Goal: Task Accomplishment & Management: Manage account settings

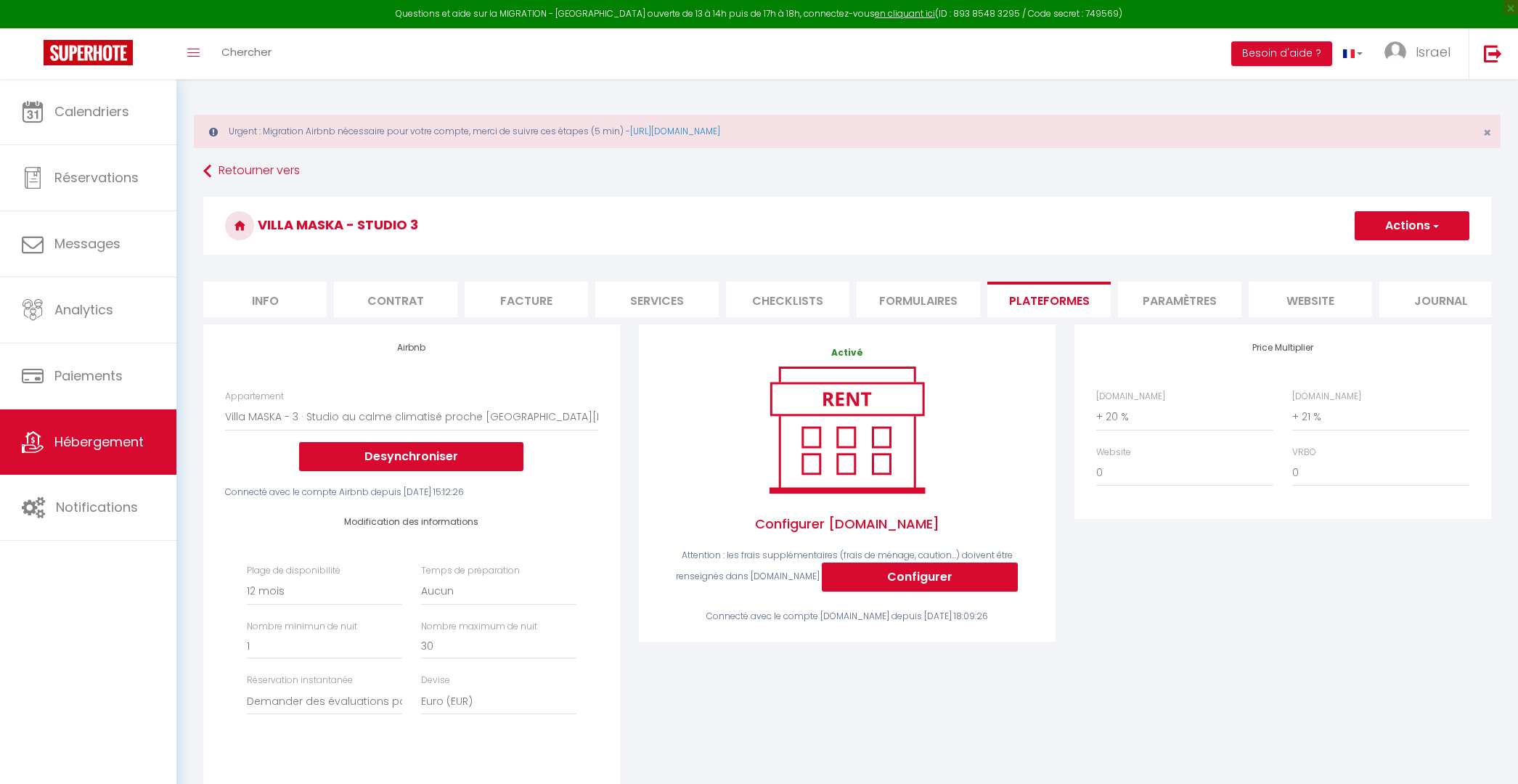
select select "10970-1428705026104710307"
select select "365"
select select "well_reviewed_guests"
select select "EUR"
select select "+ 20 %"
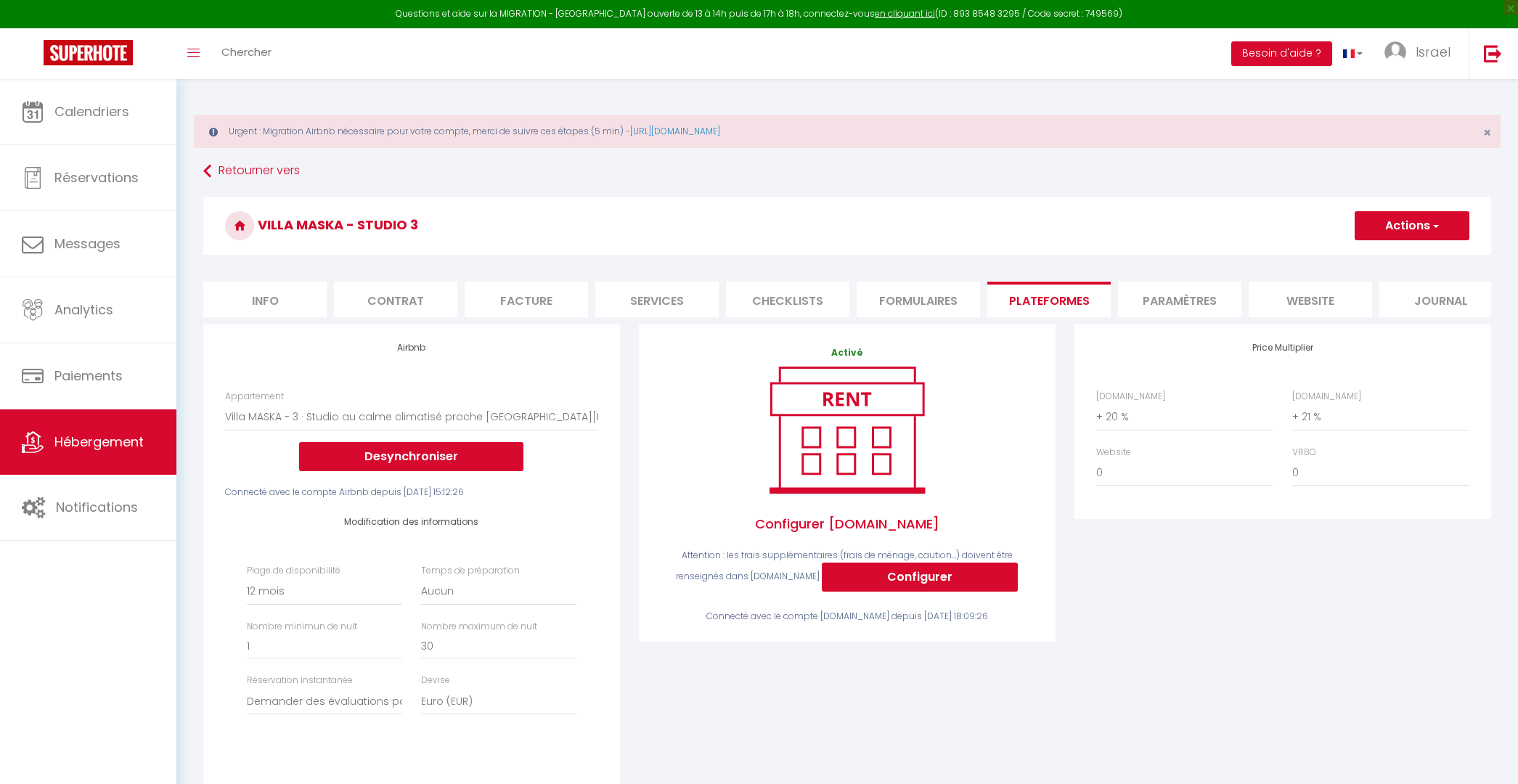
select select "+ 21 %"
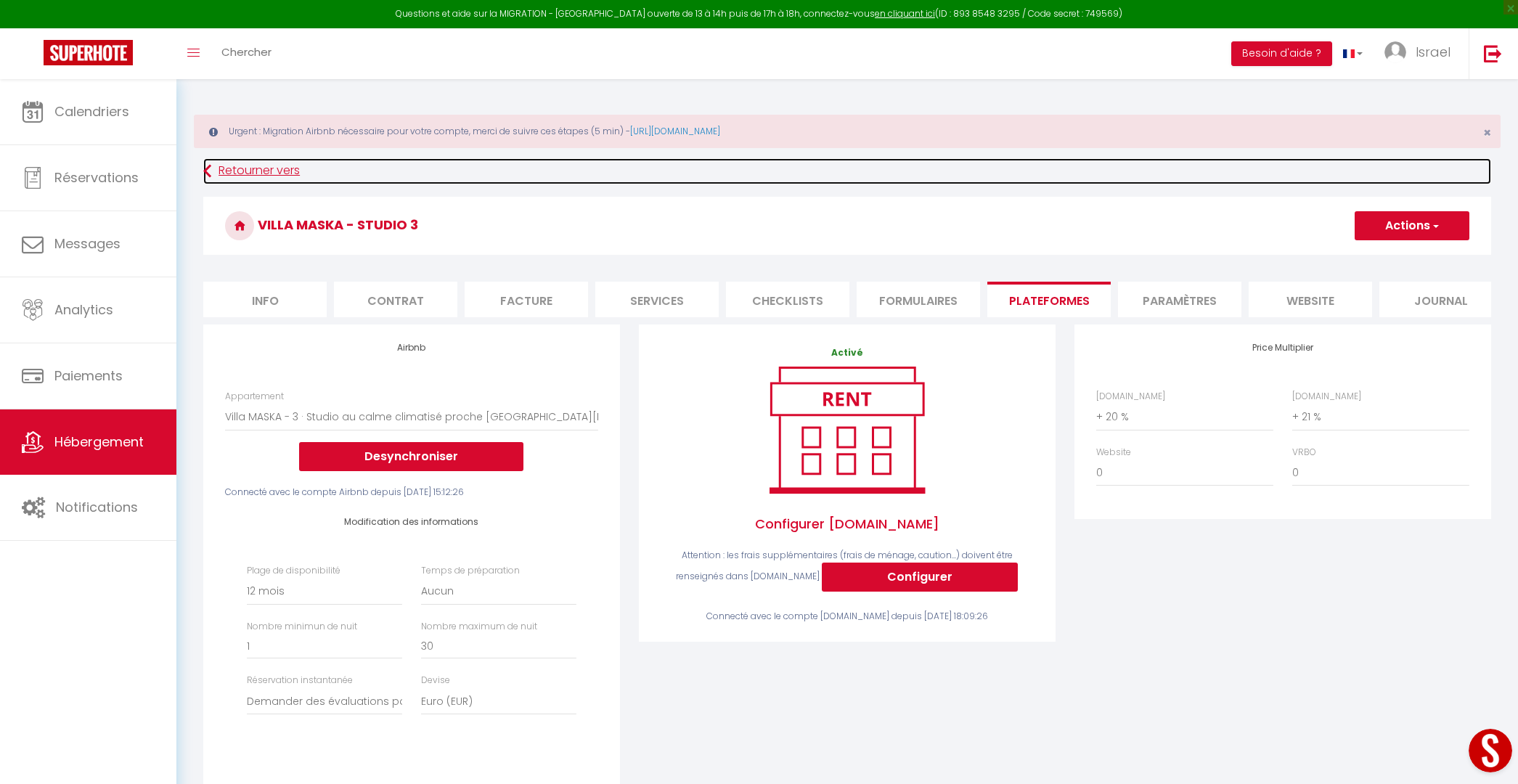
click at [225, 170] on link "Retourner vers" at bounding box center [847, 171] width 1288 height 26
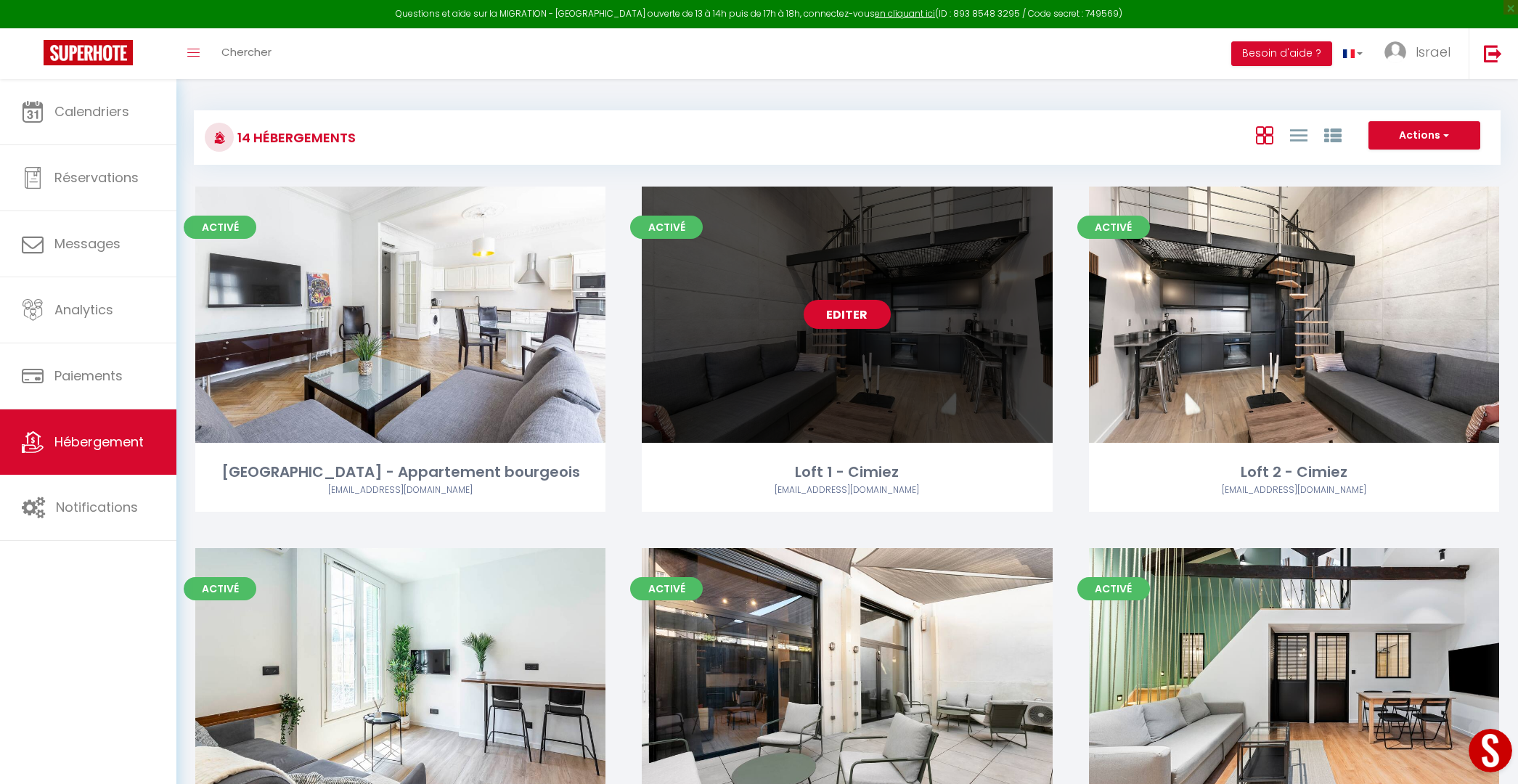
click at [859, 318] on link "Editer" at bounding box center [847, 314] width 87 height 29
select select "3"
select select "2"
select select "1"
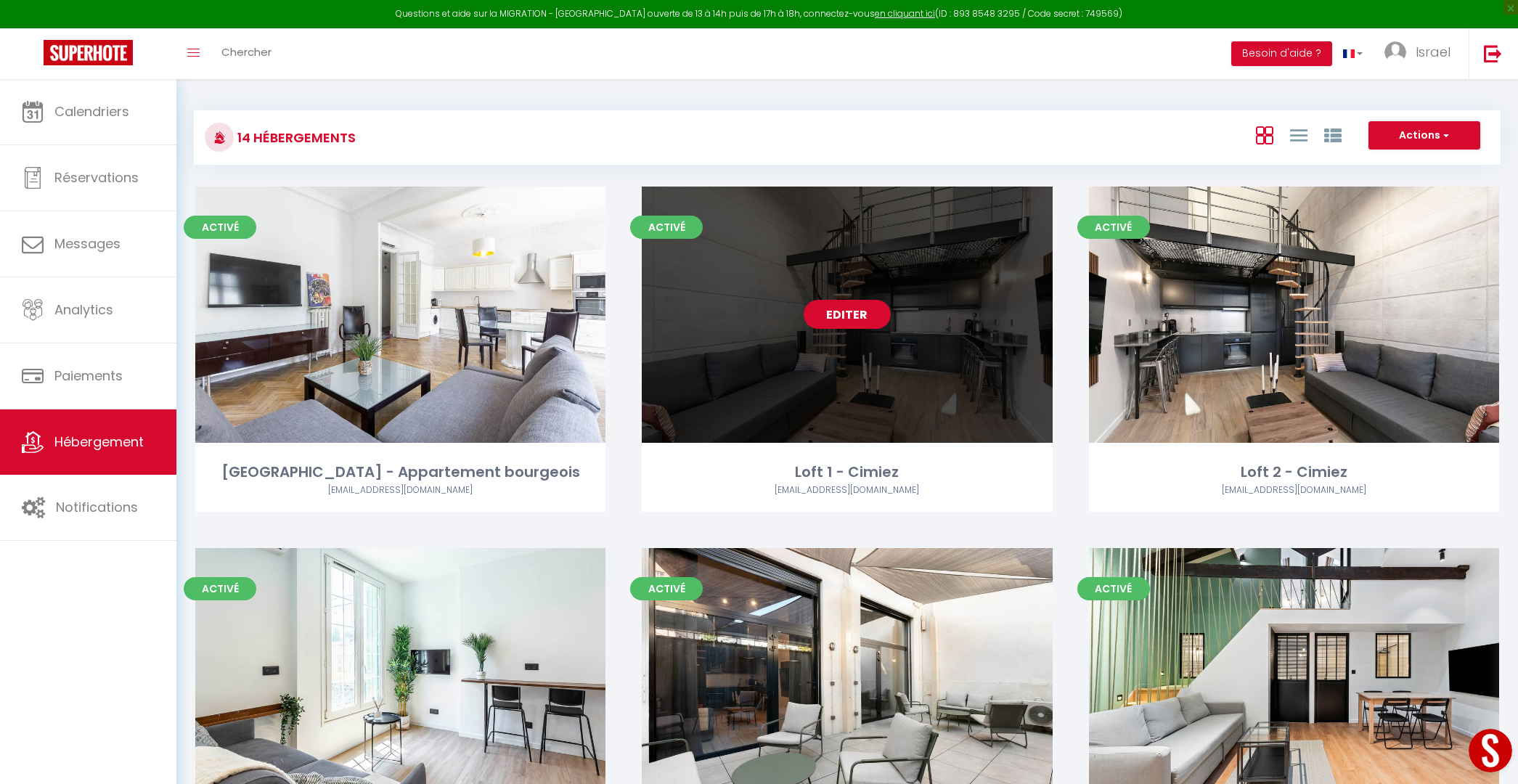
select select
select select "28"
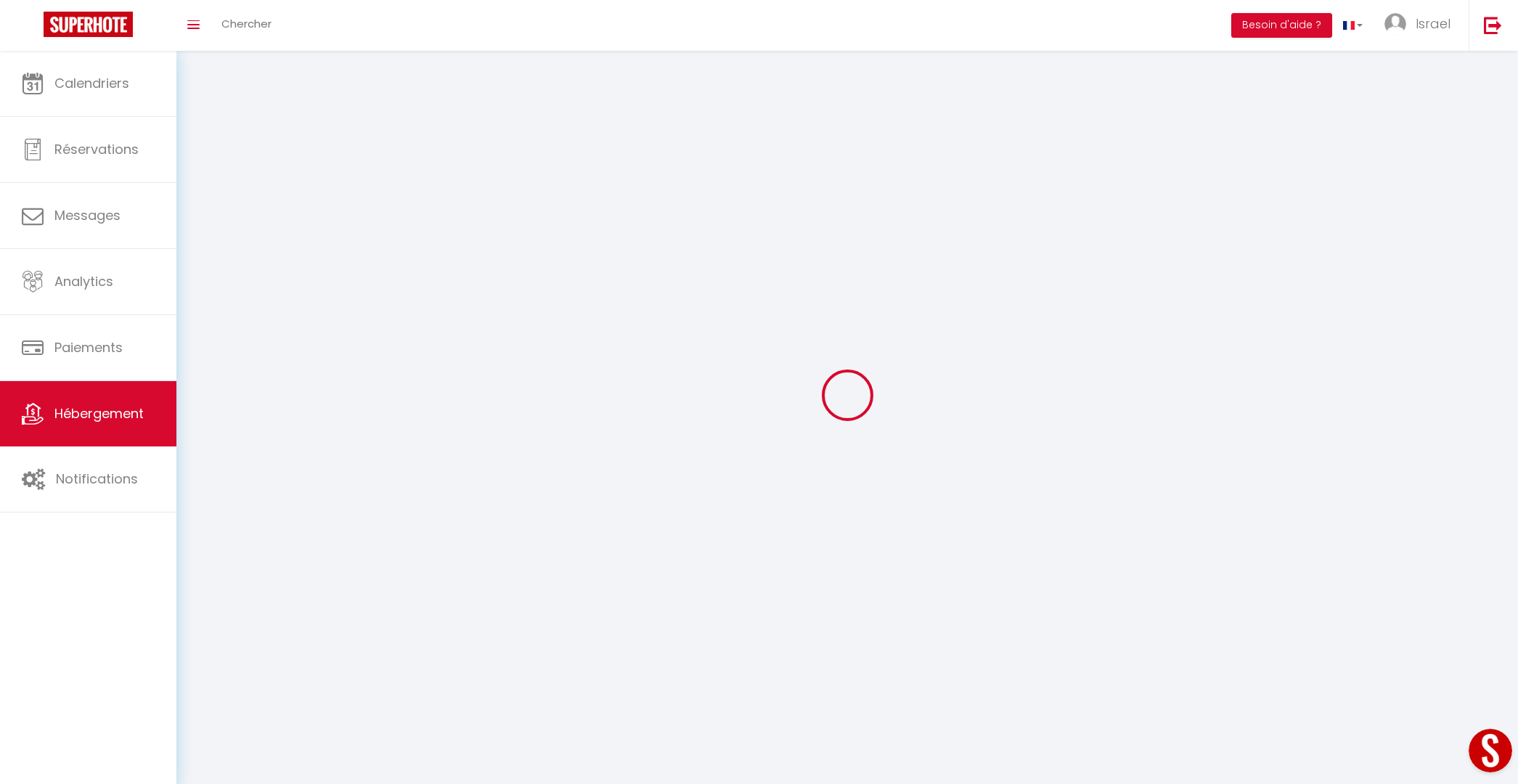
select select
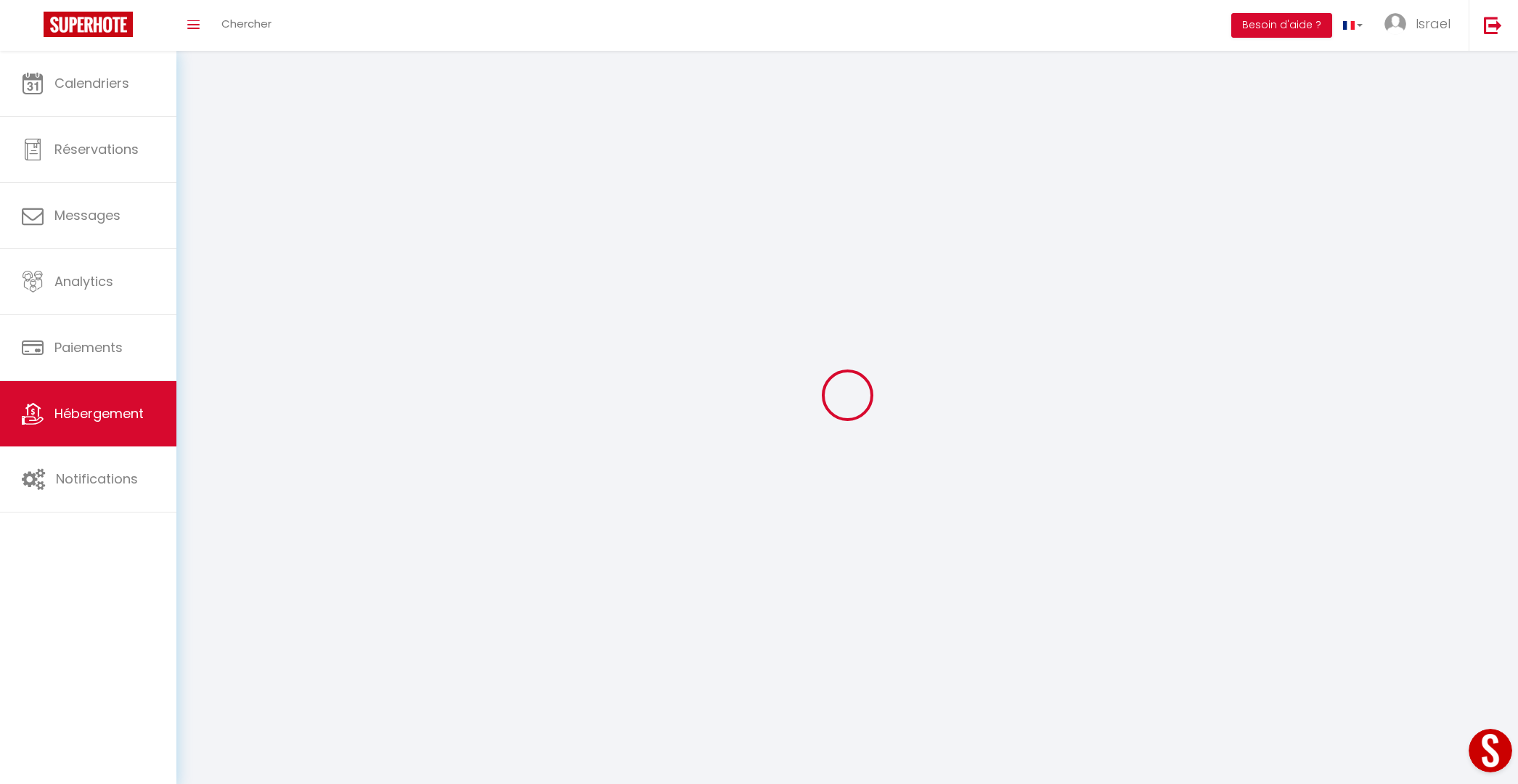
select select
checkbox input "false"
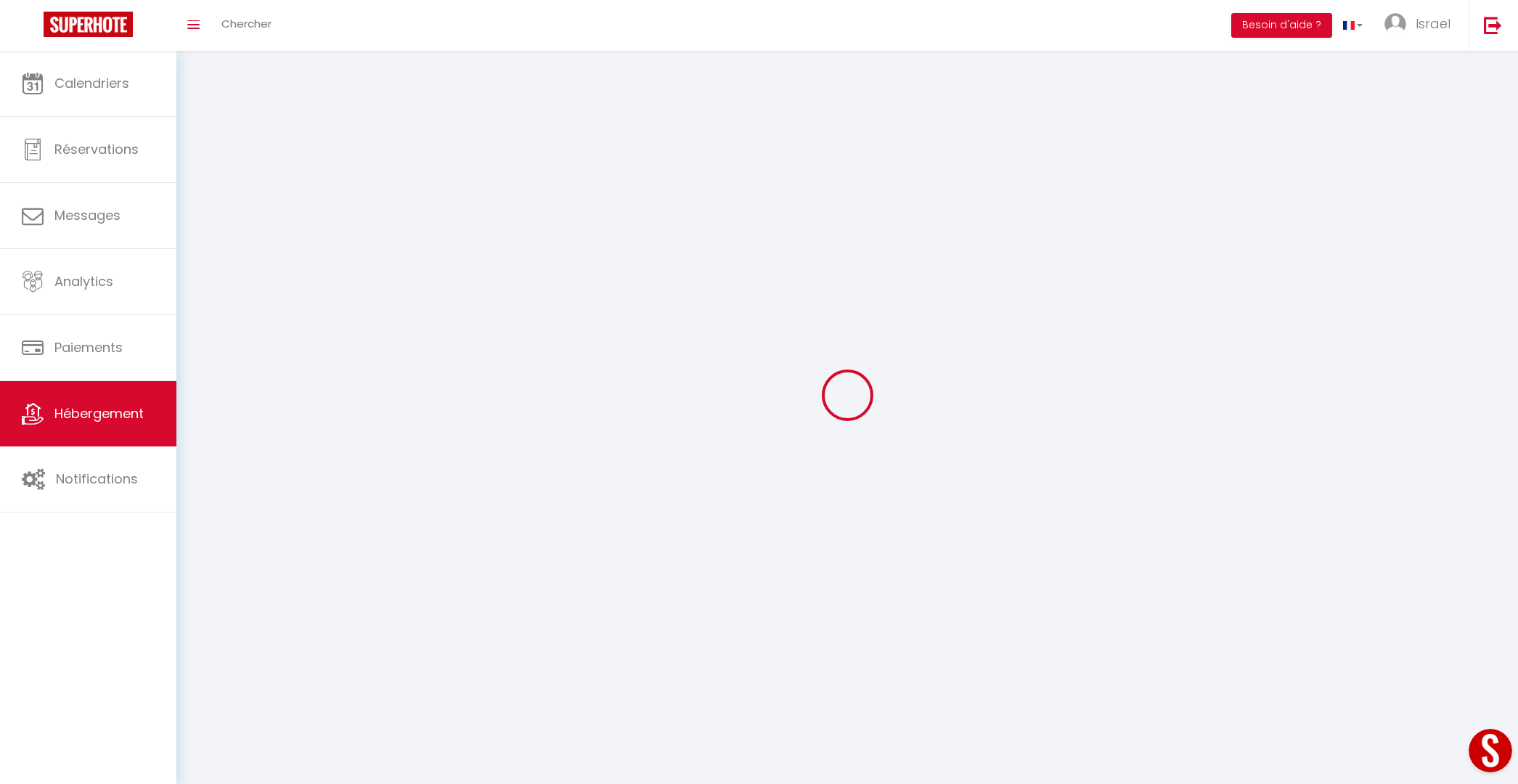
select select
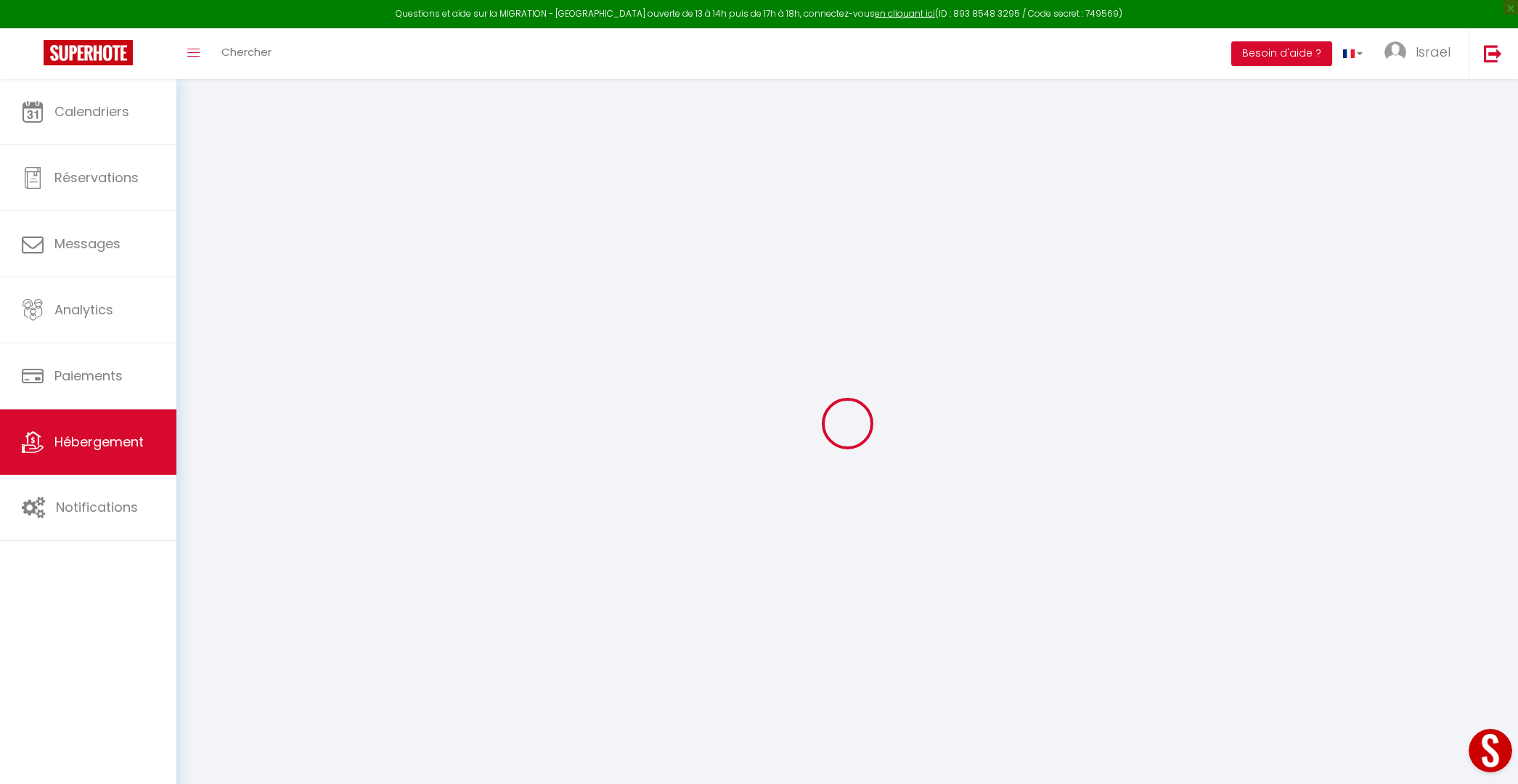
select select
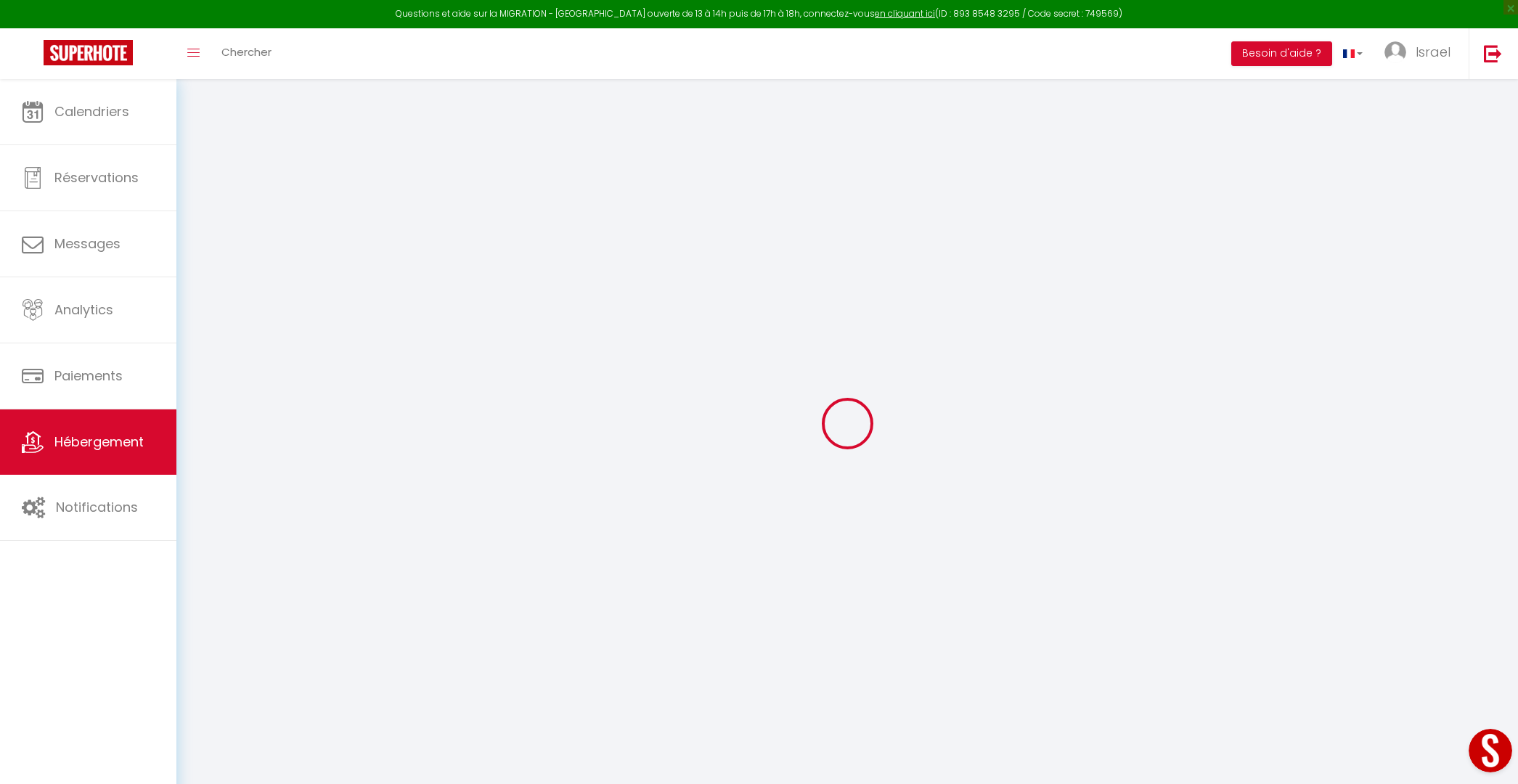
select select
checkbox input "false"
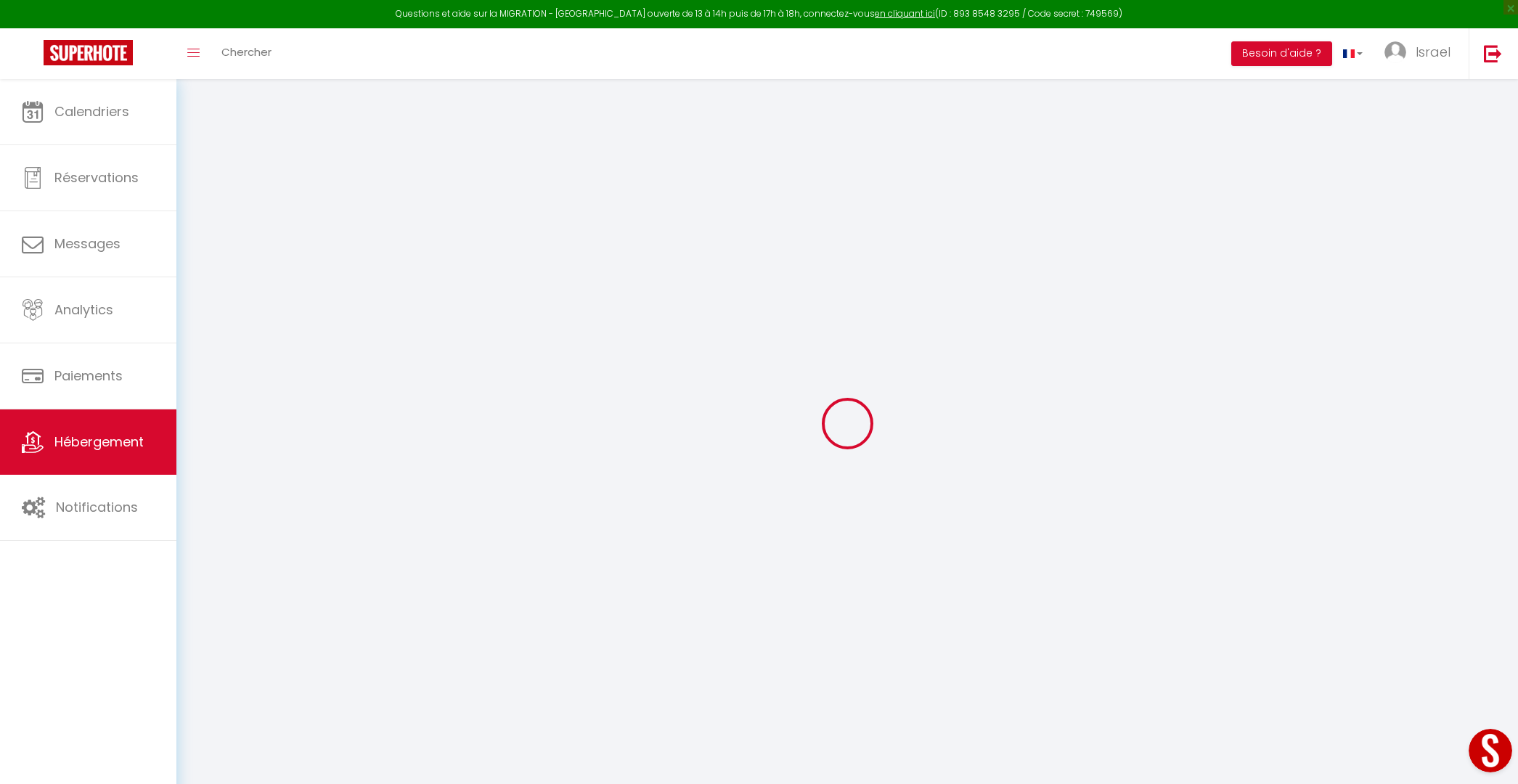
select select
select select "+ 20 %"
select select "+ 21 %"
select select
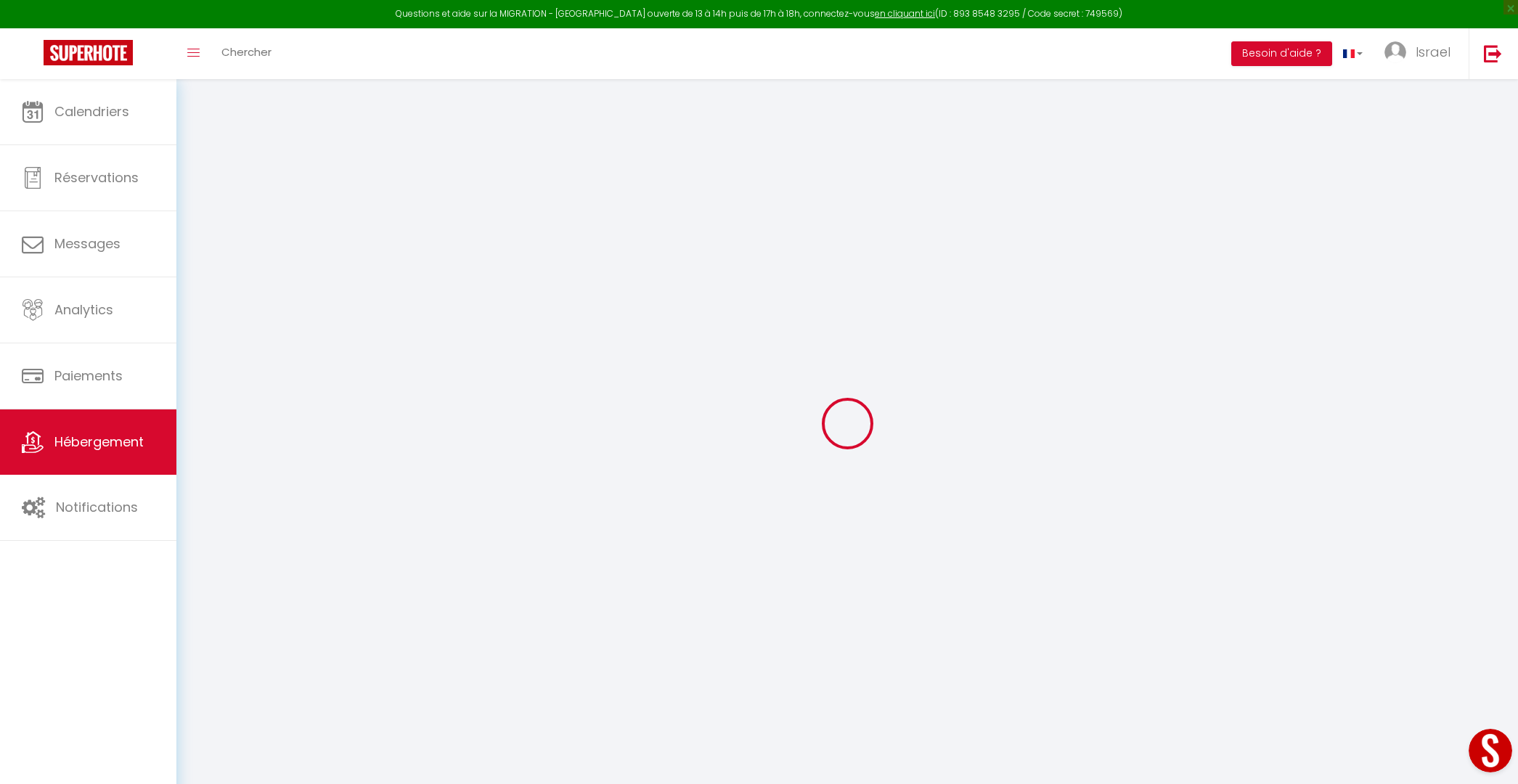
select select
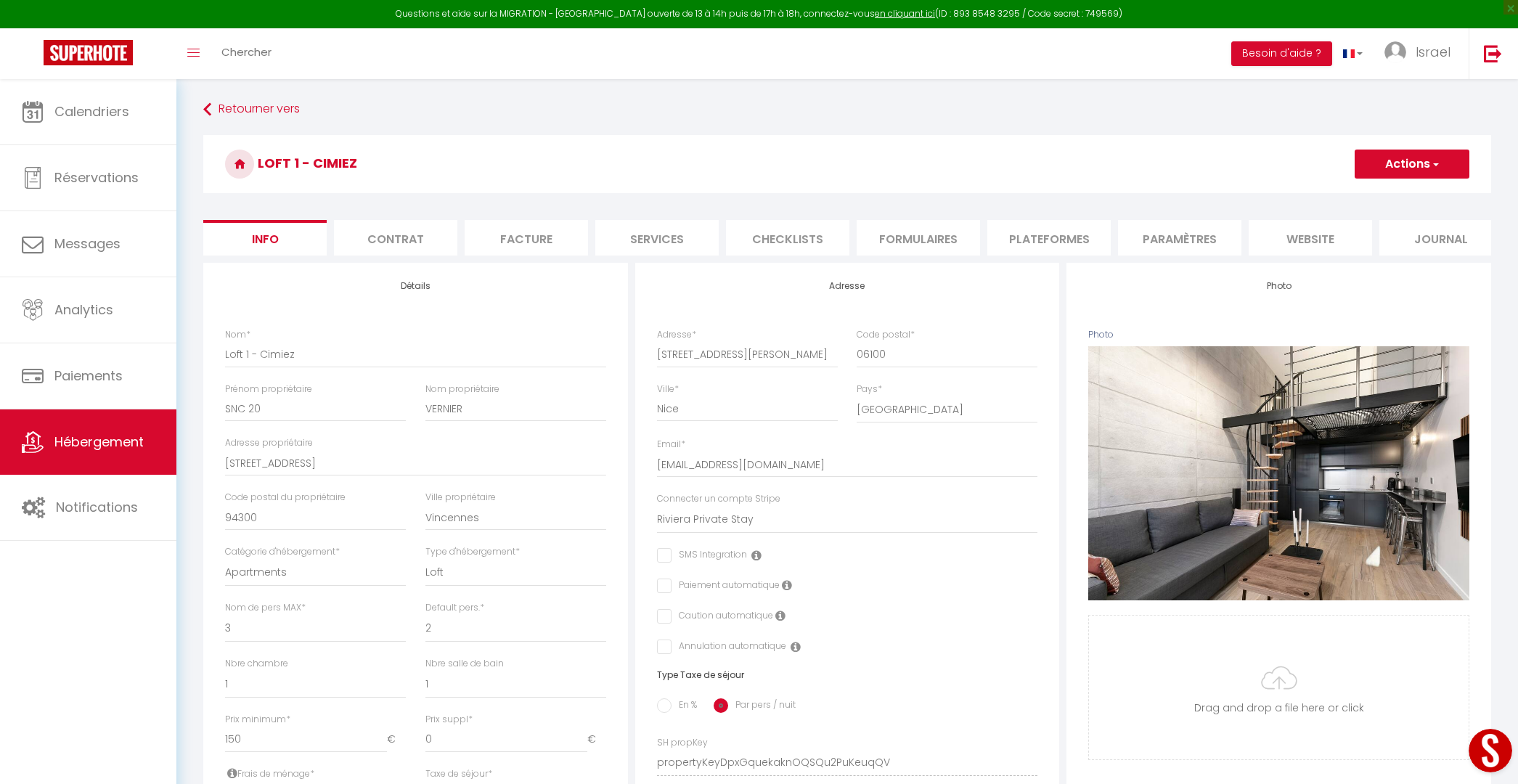
select select
checkbox input "false"
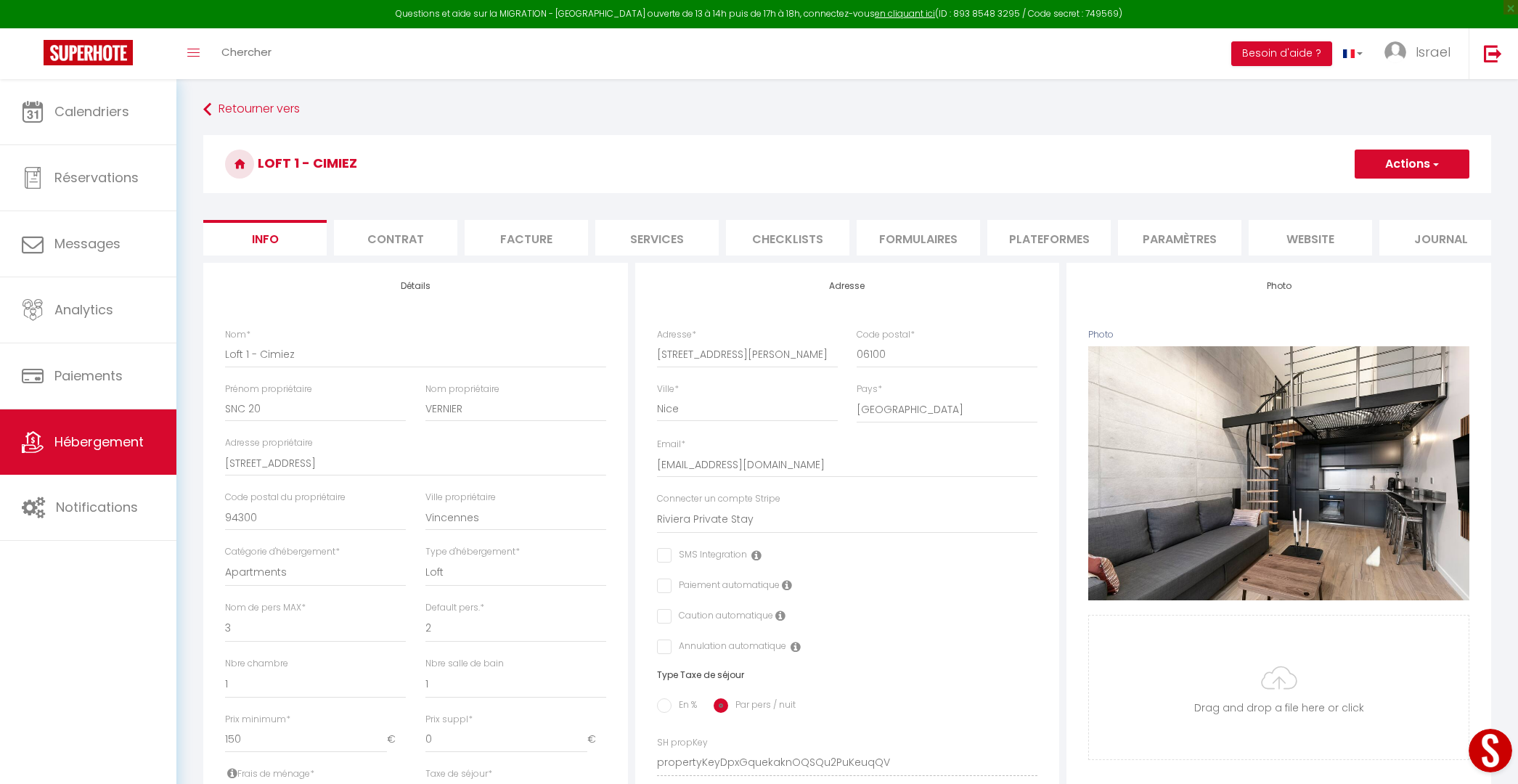
select select "8135-1330467967583771812"
click at [895, 246] on li "Formulaires" at bounding box center [918, 238] width 123 height 35
select select
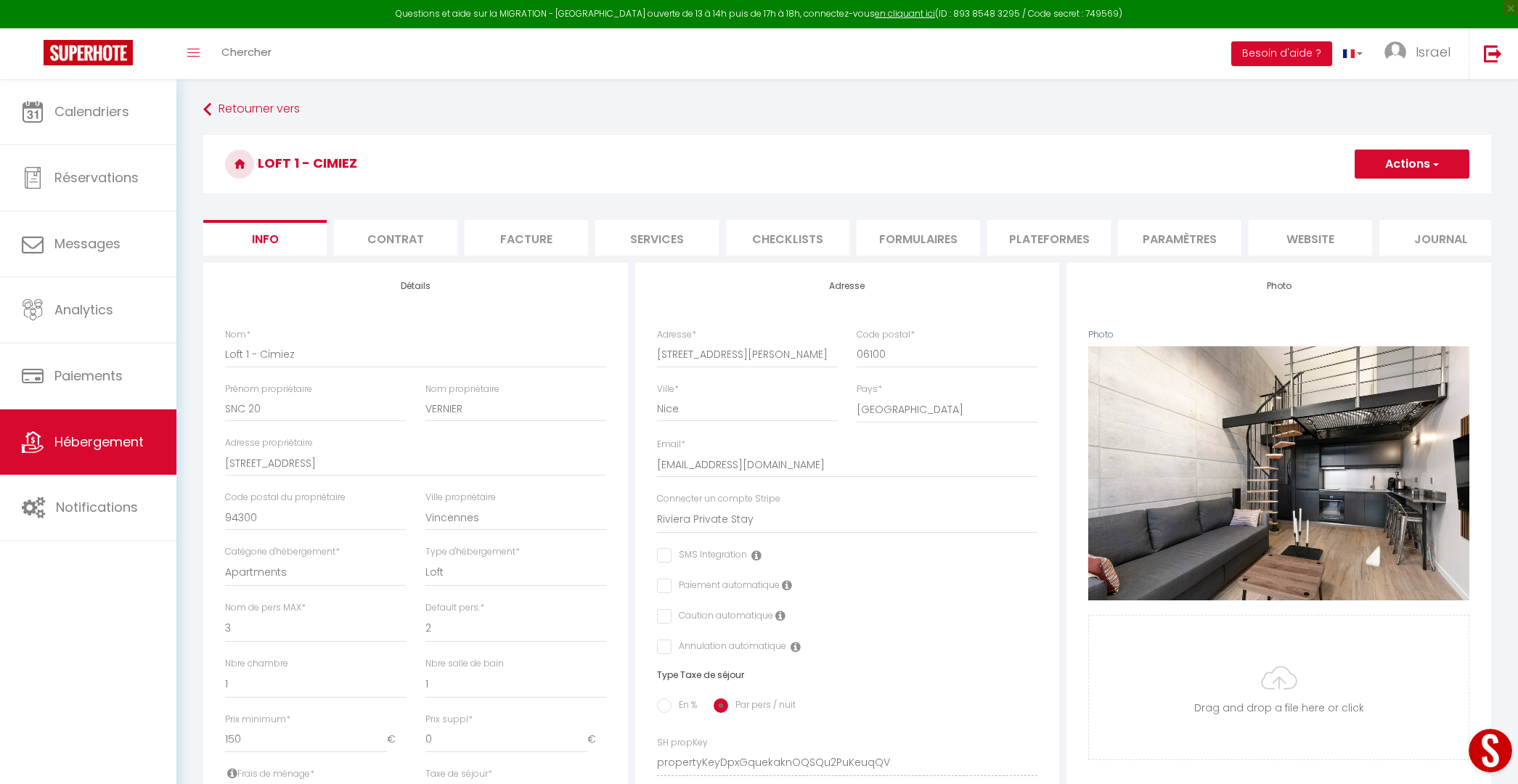
select select
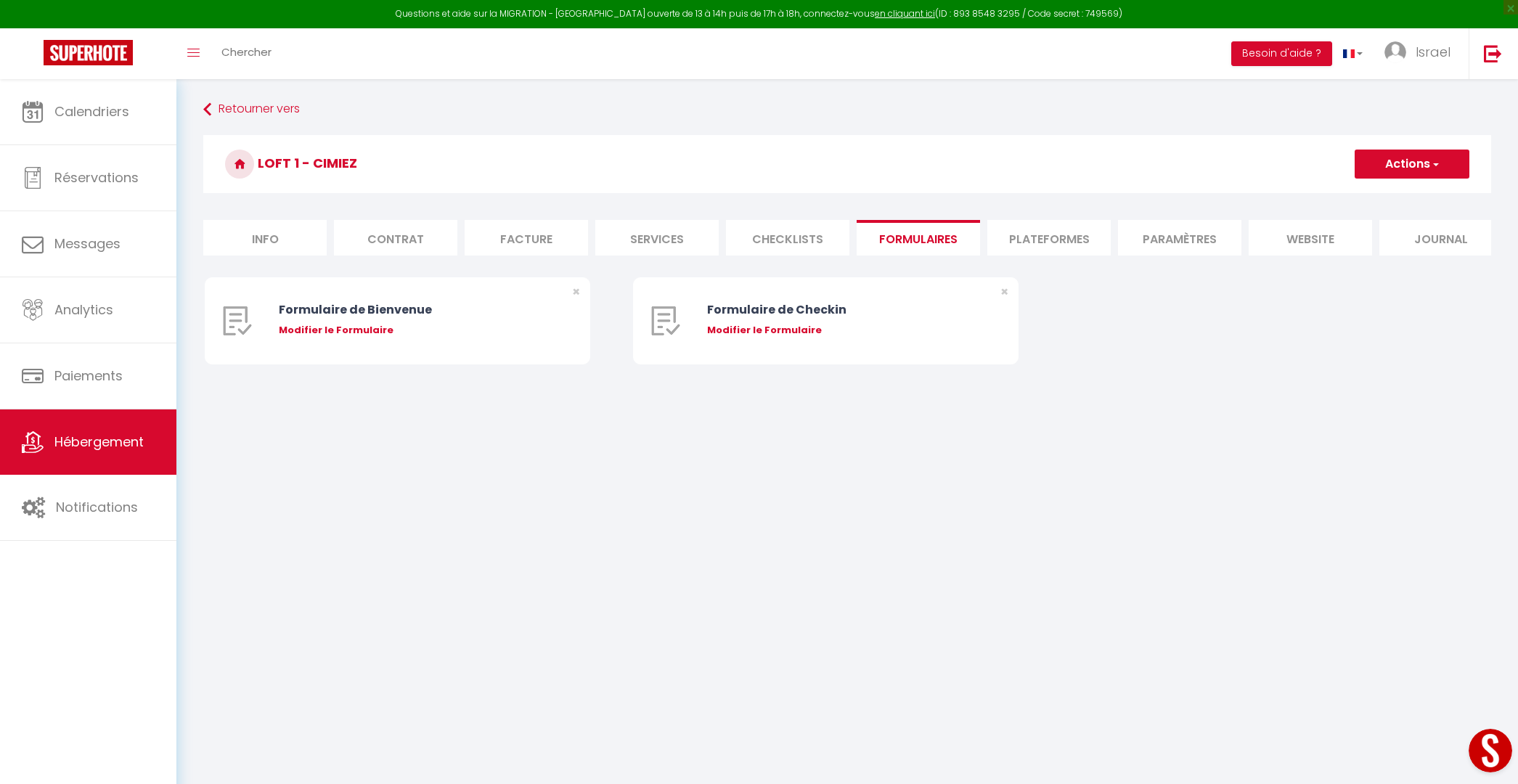
click at [1038, 246] on li "Plateformes" at bounding box center [1049, 238] width 123 height 35
select select
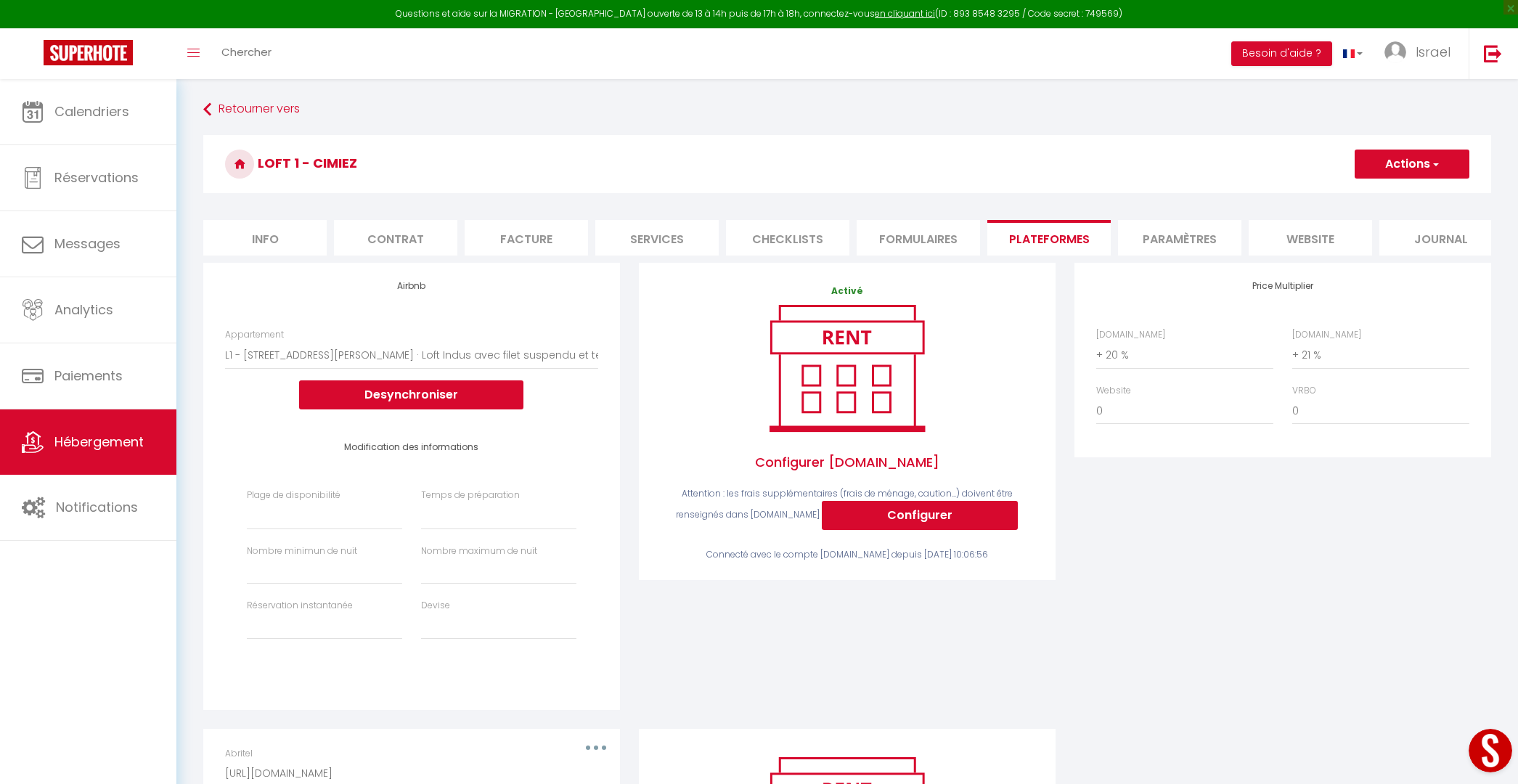
click at [483, 530] on div "Plage de disponibilité Date indisponible par defaut 1 mois 3 mois 6 mois 9 mois…" at bounding box center [411, 571] width 348 height 166
click at [469, 522] on select "Aucun 1 nuit avant et après chaque réservation 2 nuits avant et après chaque ré…" at bounding box center [499, 516] width 155 height 27
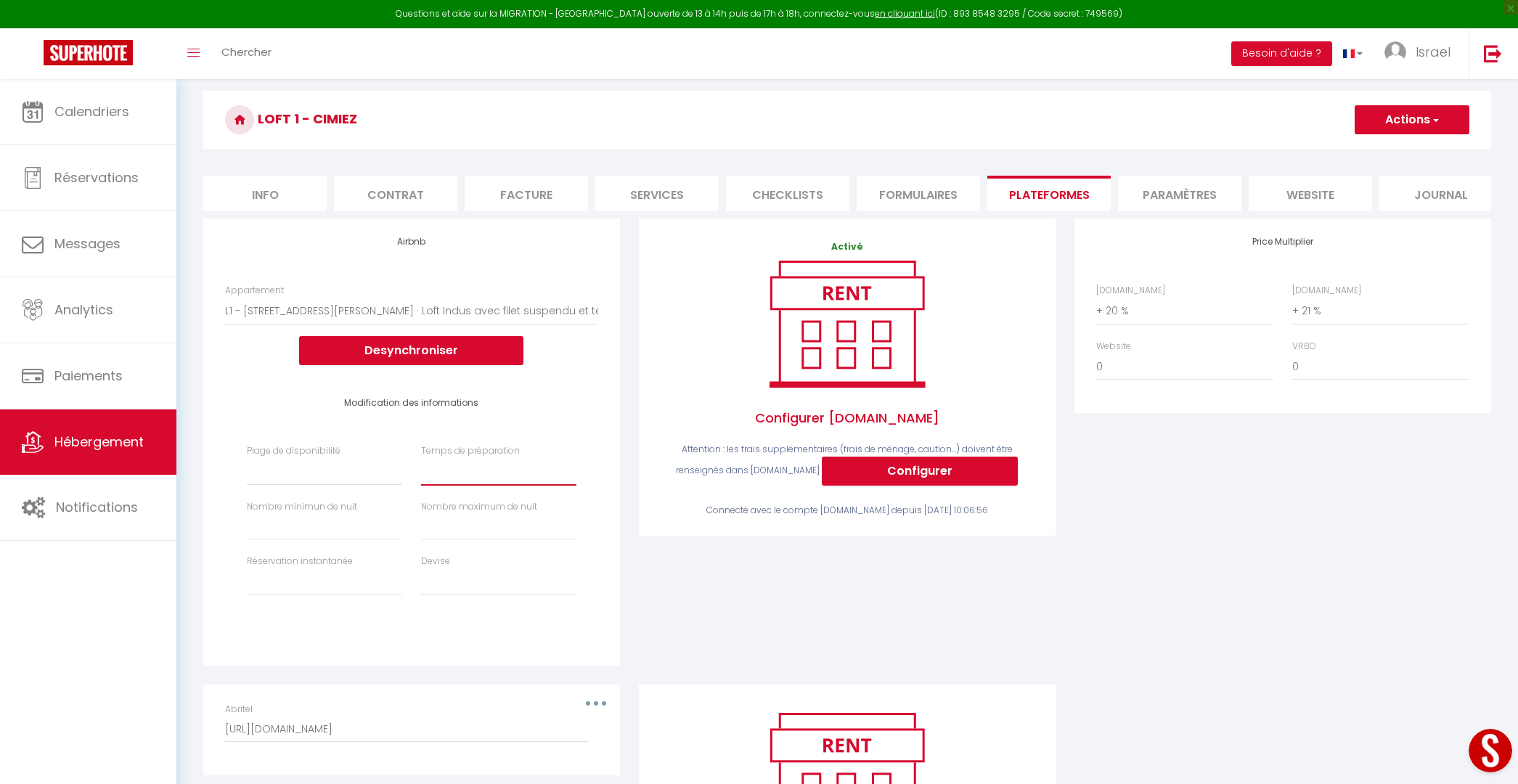
scroll to position [53, 0]
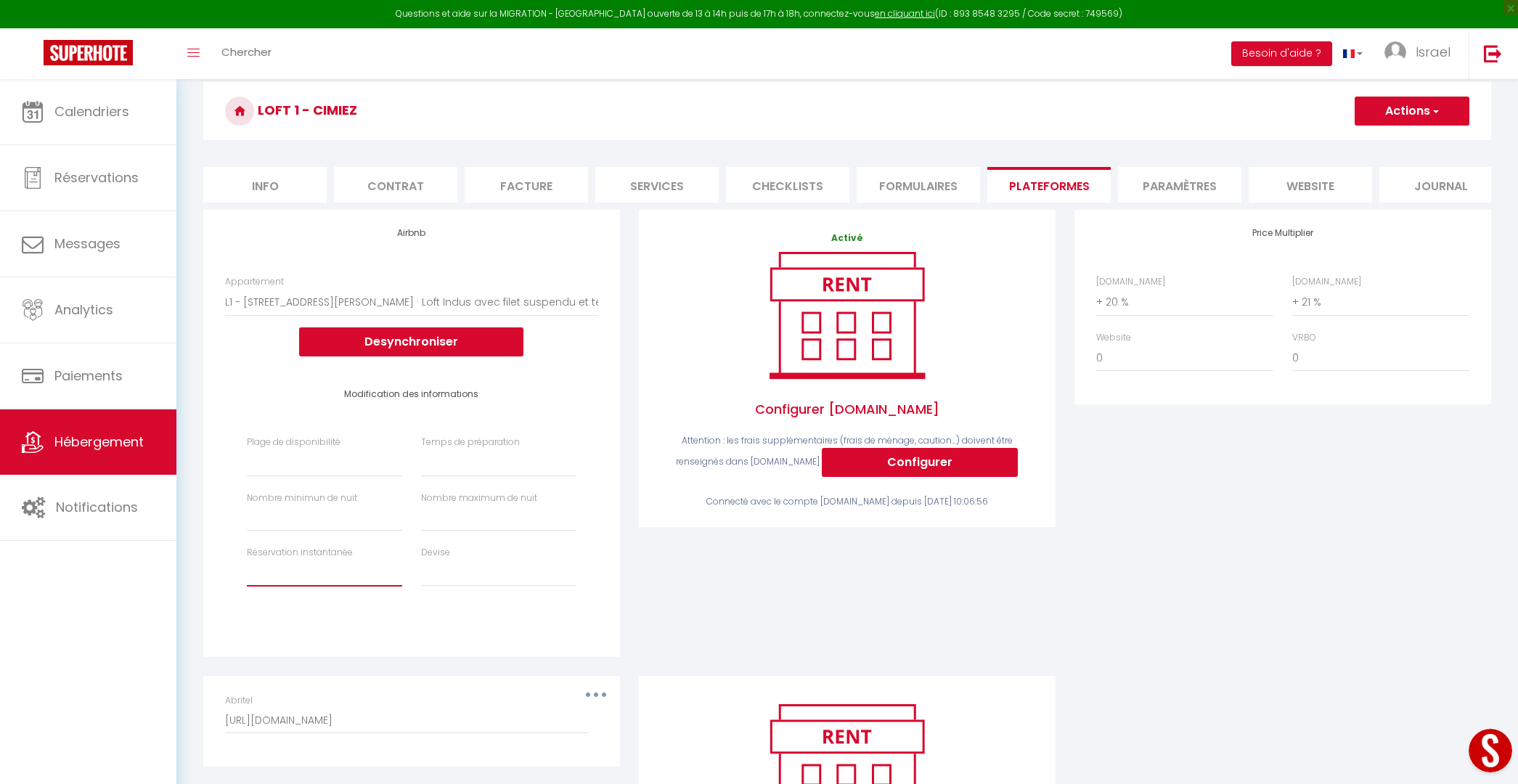
click at [347, 574] on select "Activée Demander des évaluations positives" at bounding box center [324, 572] width 155 height 27
select select "well_reviewed_guests"
select select
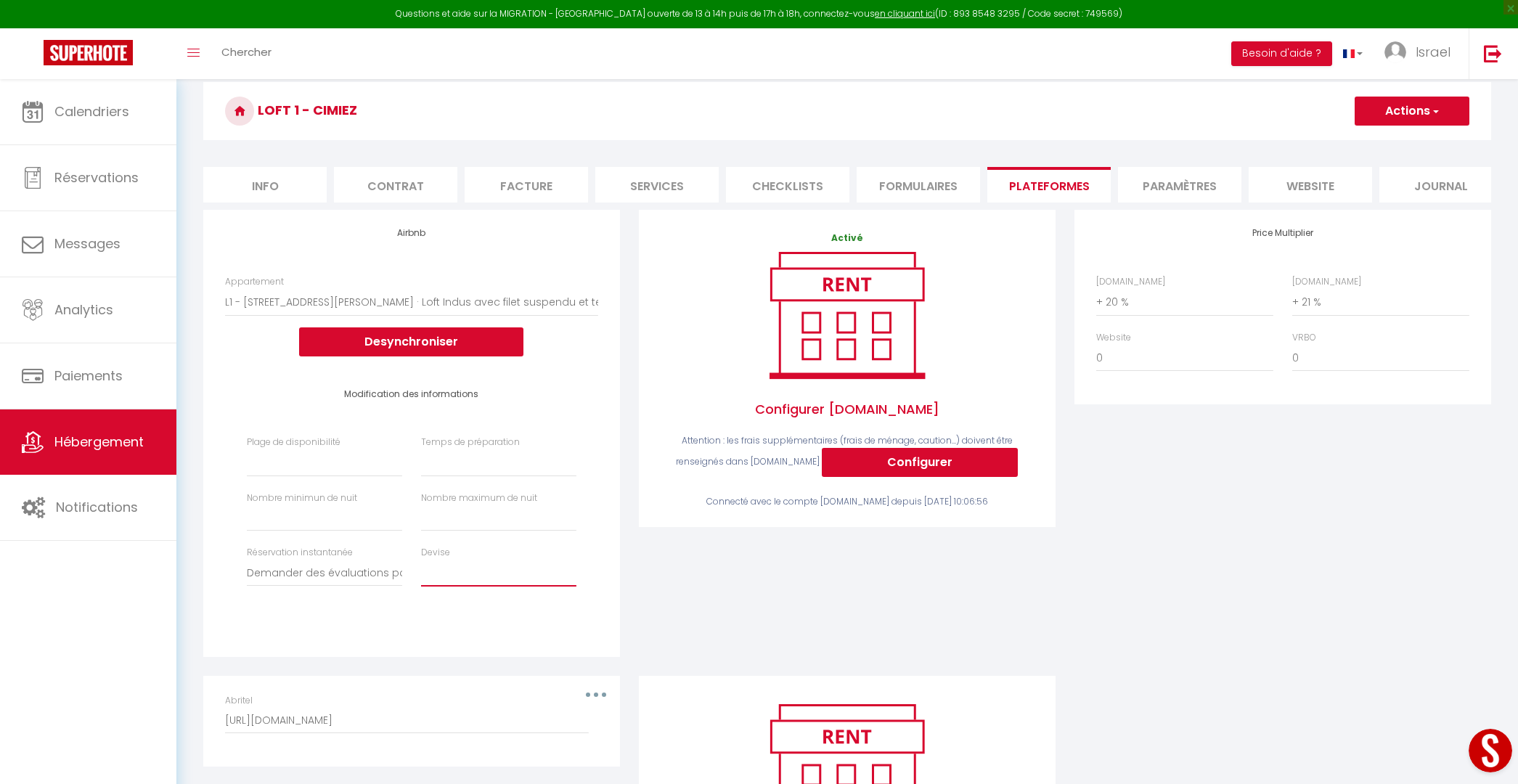
click at [449, 570] on select "United Arab Emirates dirham (AED) Argentine peso (ARS) Australian dollar (AUD) …" at bounding box center [499, 572] width 155 height 27
click at [320, 456] on select "Date indisponible par [PERSON_NAME] 1 mois 3 mois 6 mois 9 mois 12 mois 24 mois" at bounding box center [324, 462] width 155 height 27
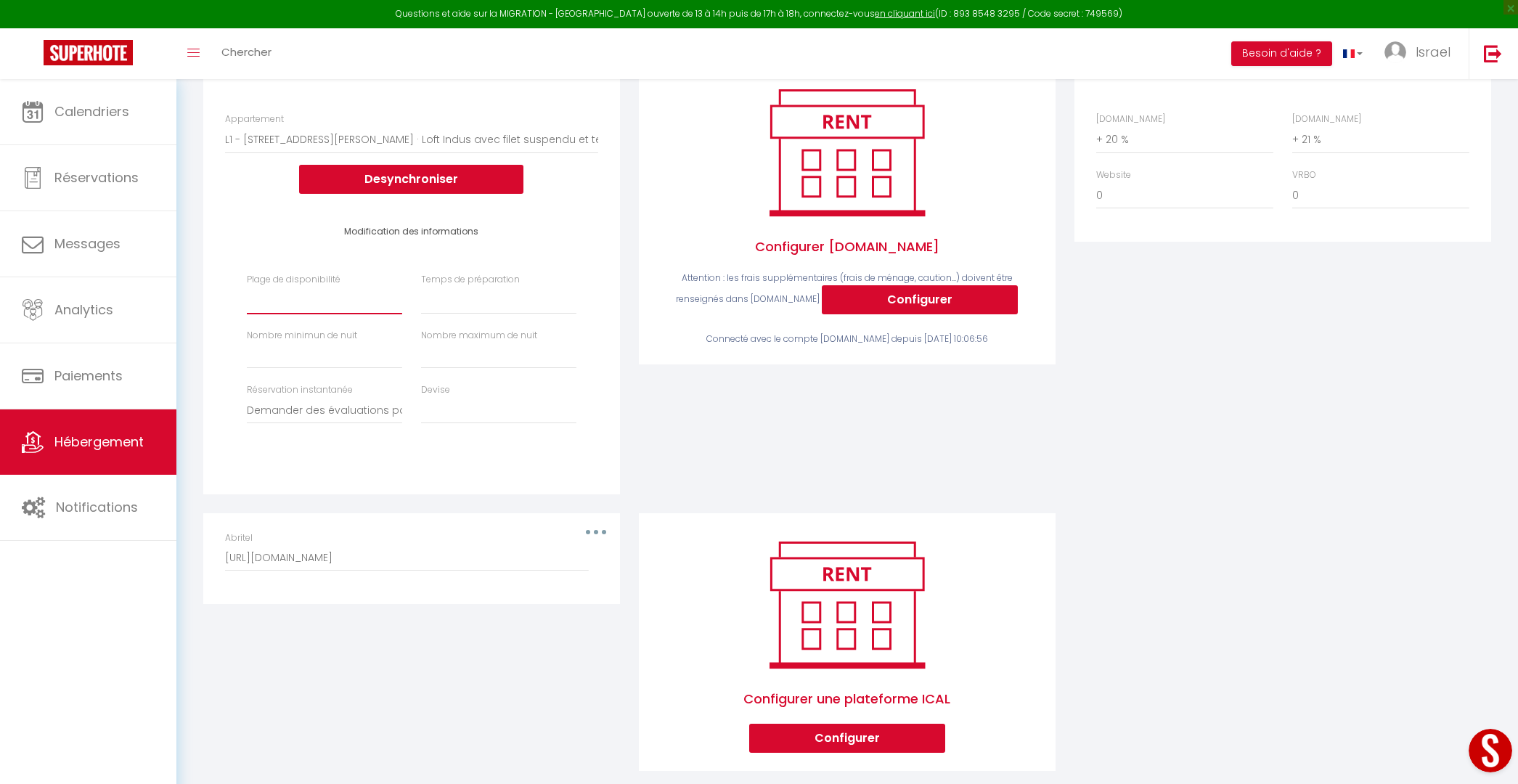
scroll to position [0, 0]
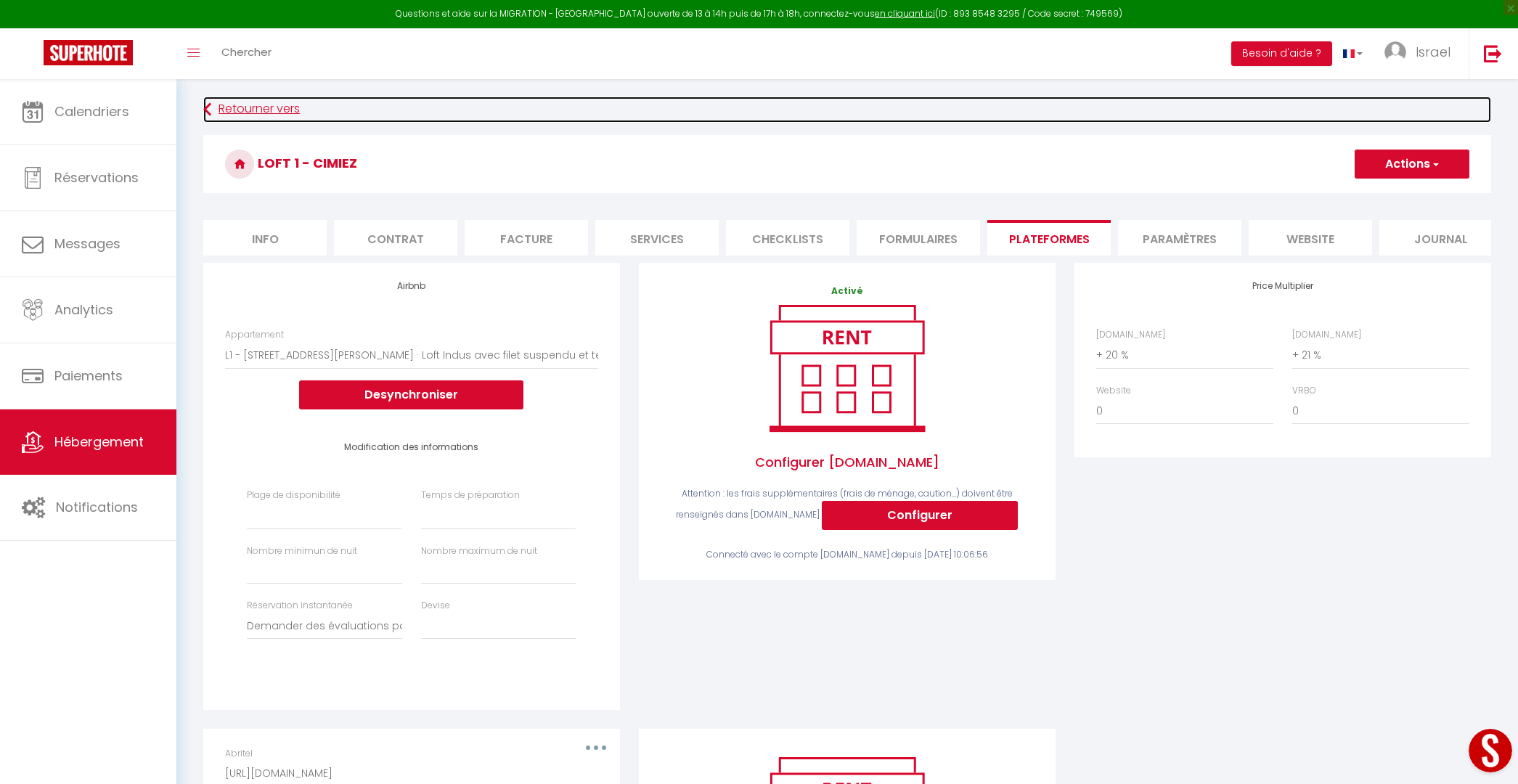
click at [211, 106] on link "Retourner vers" at bounding box center [847, 110] width 1288 height 26
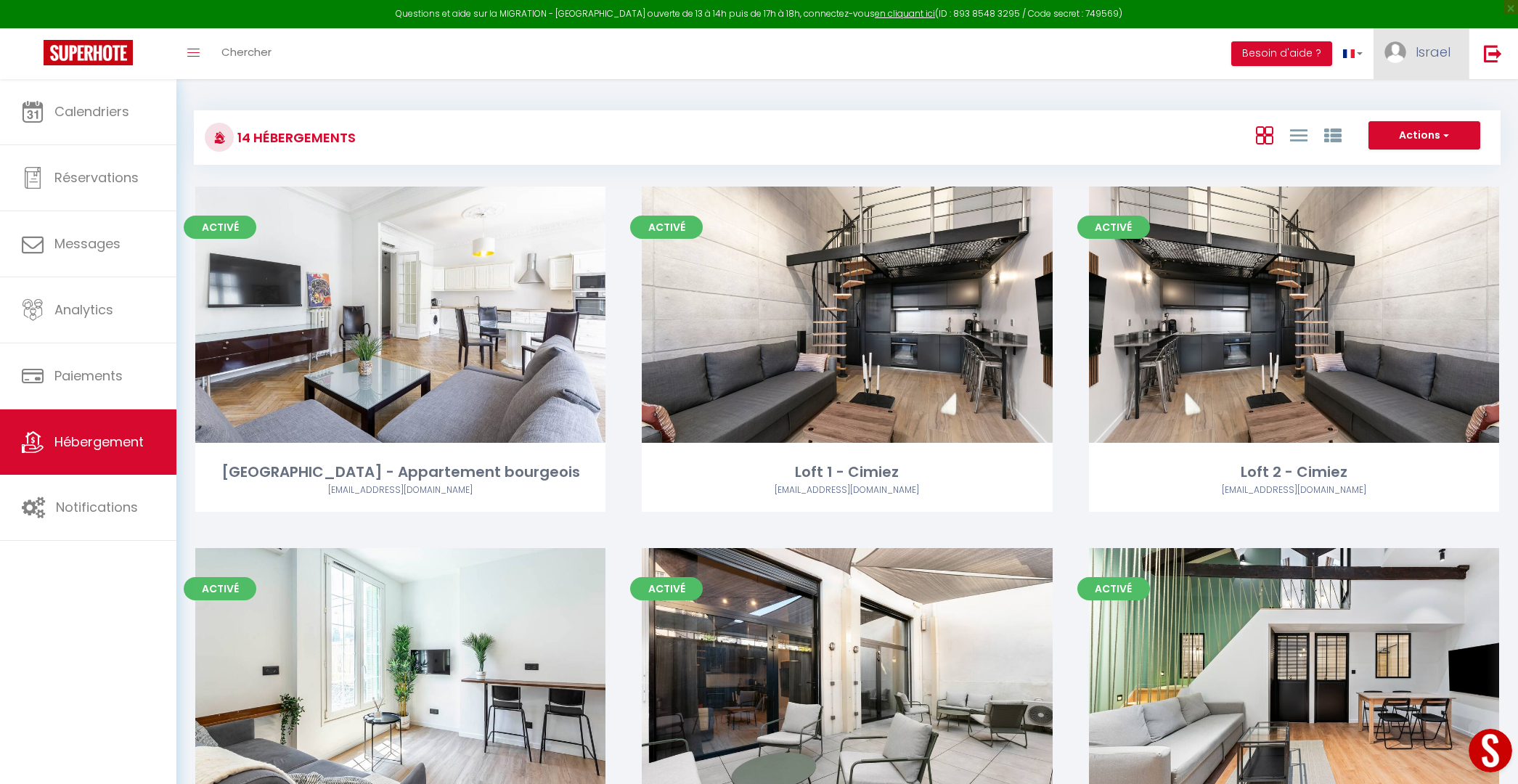
click at [1425, 58] on span "Israel" at bounding box center [1433, 52] width 35 height 18
click at [1388, 101] on link "Paramètres" at bounding box center [1410, 101] width 107 height 25
select select "28"
select select "fr"
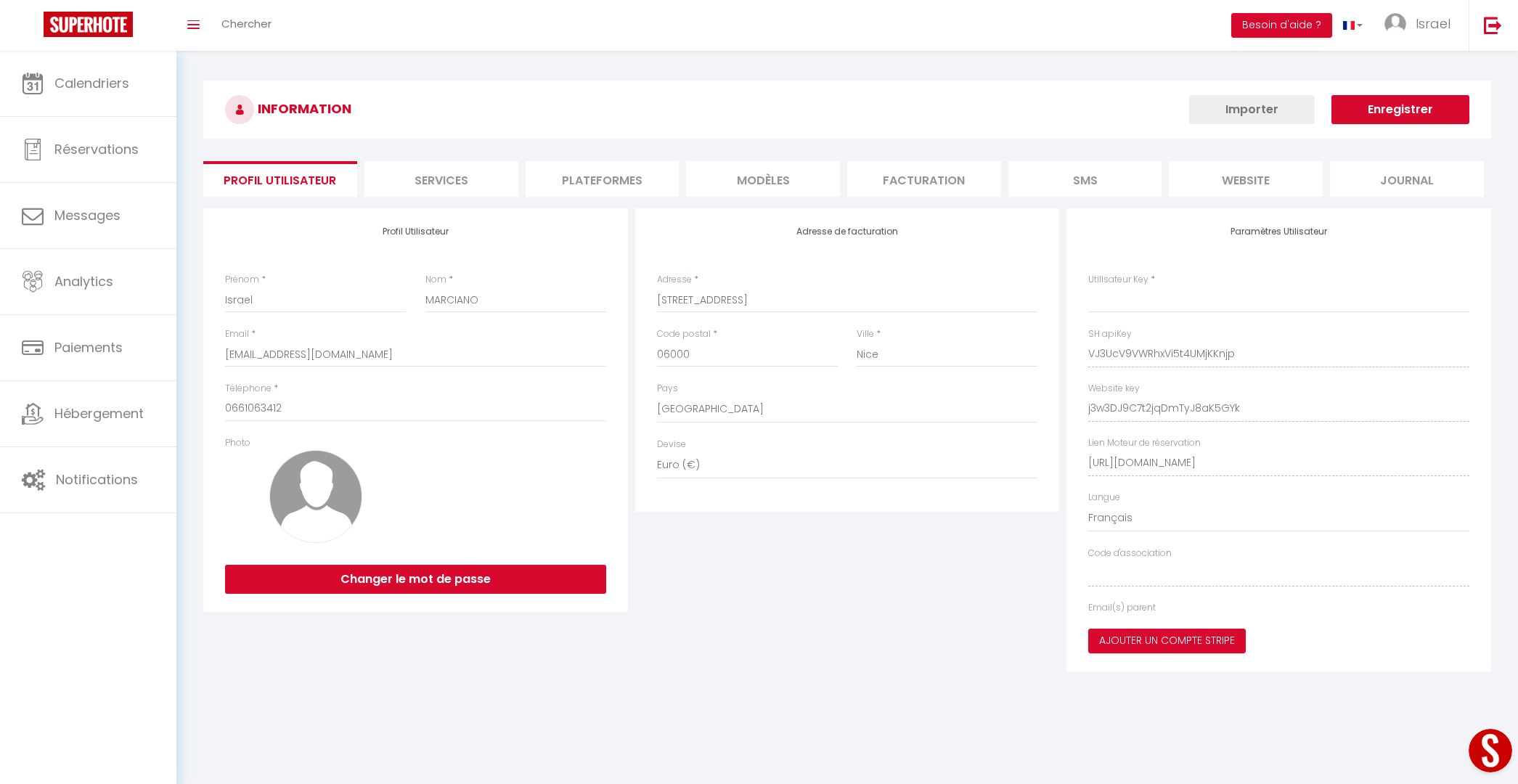
type input "VJ3UcV9VWRhxVi5t4UMjKKnjp"
type input "j3w3DJ9C7t2jqDmTyJ8aK5GYk"
type input "[URL][DOMAIN_NAME]"
select select "fr"
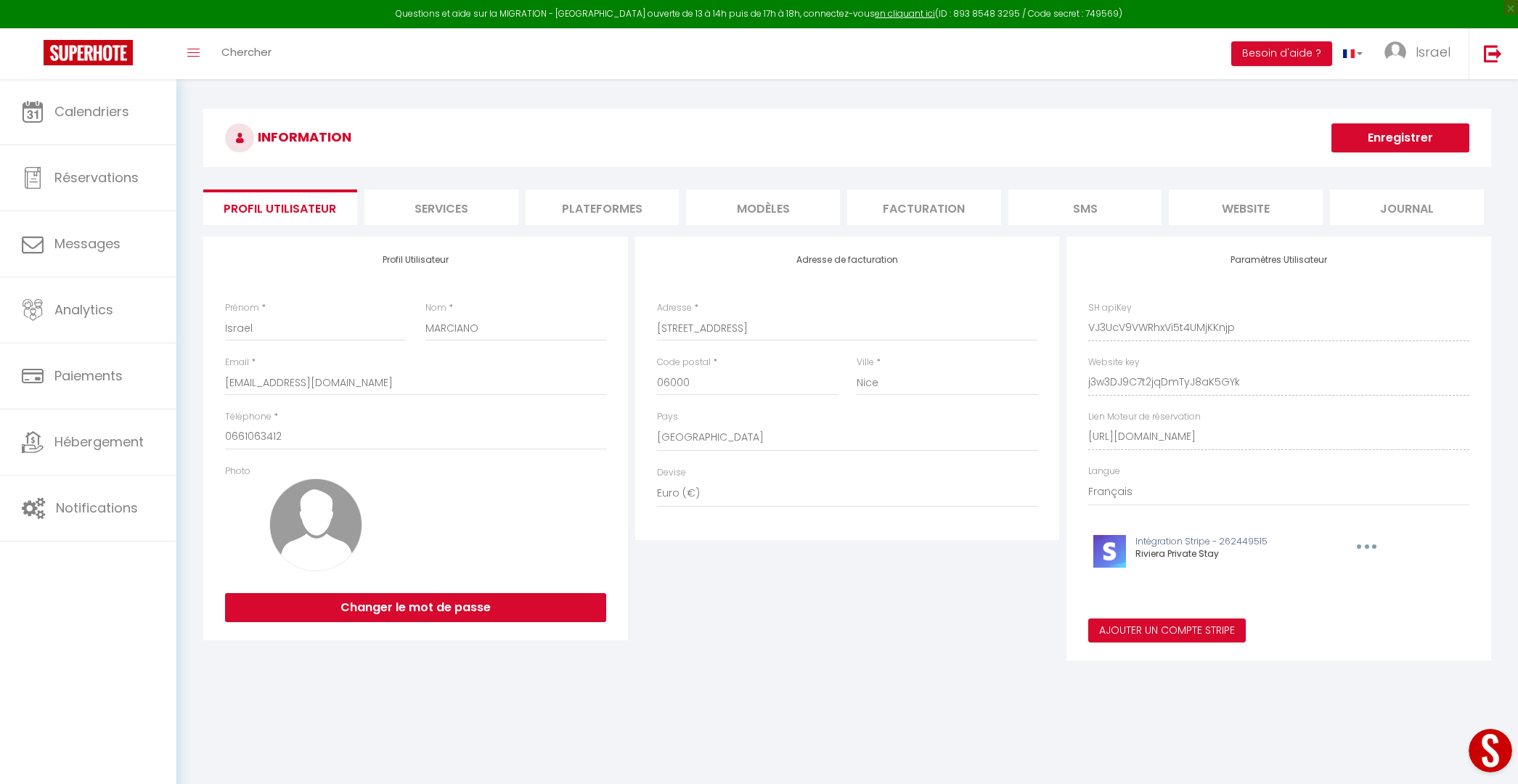
click at [925, 198] on li "Facturation" at bounding box center [923, 207] width 154 height 35
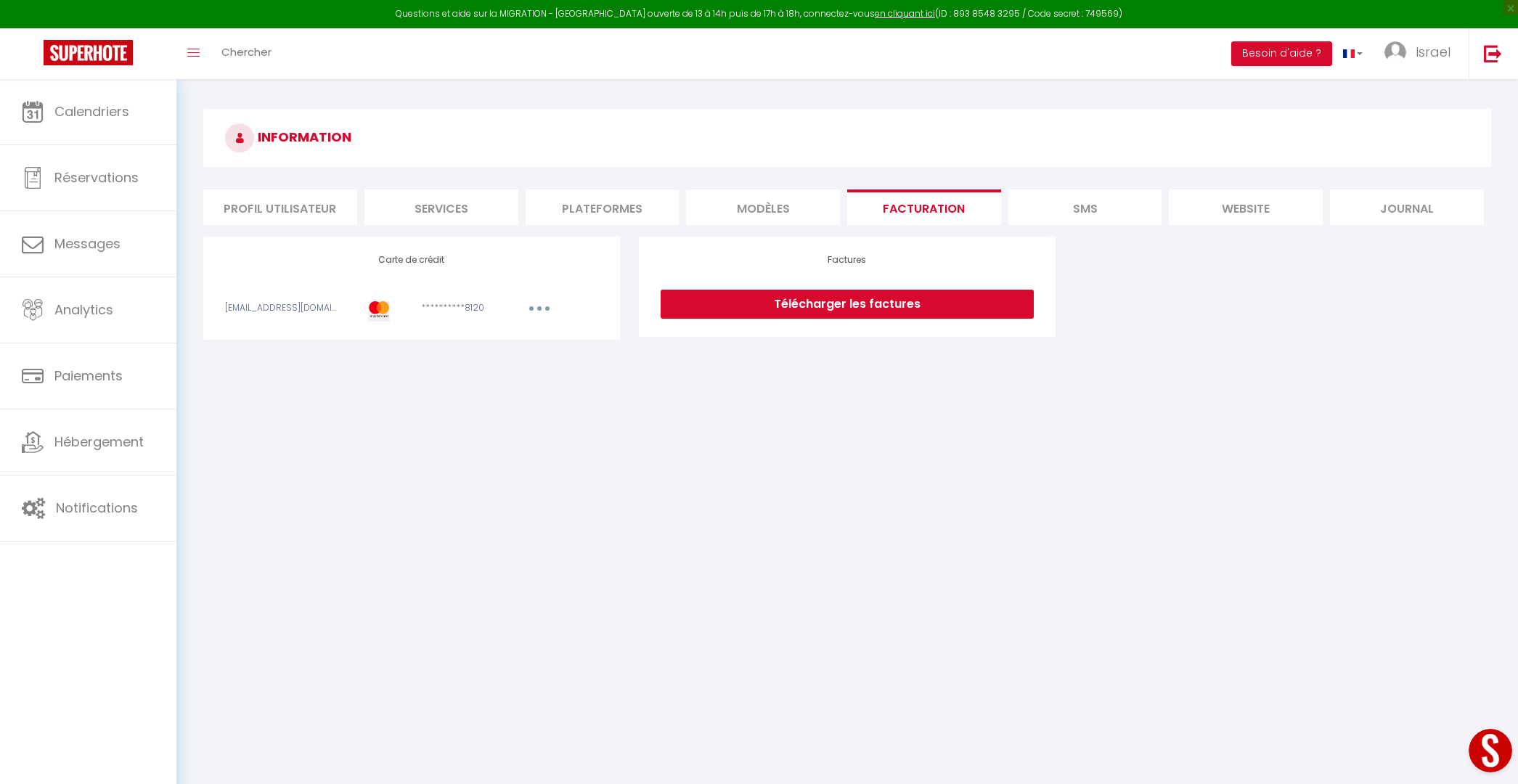
click at [657, 194] on li "Plateformes" at bounding box center [603, 207] width 154 height 35
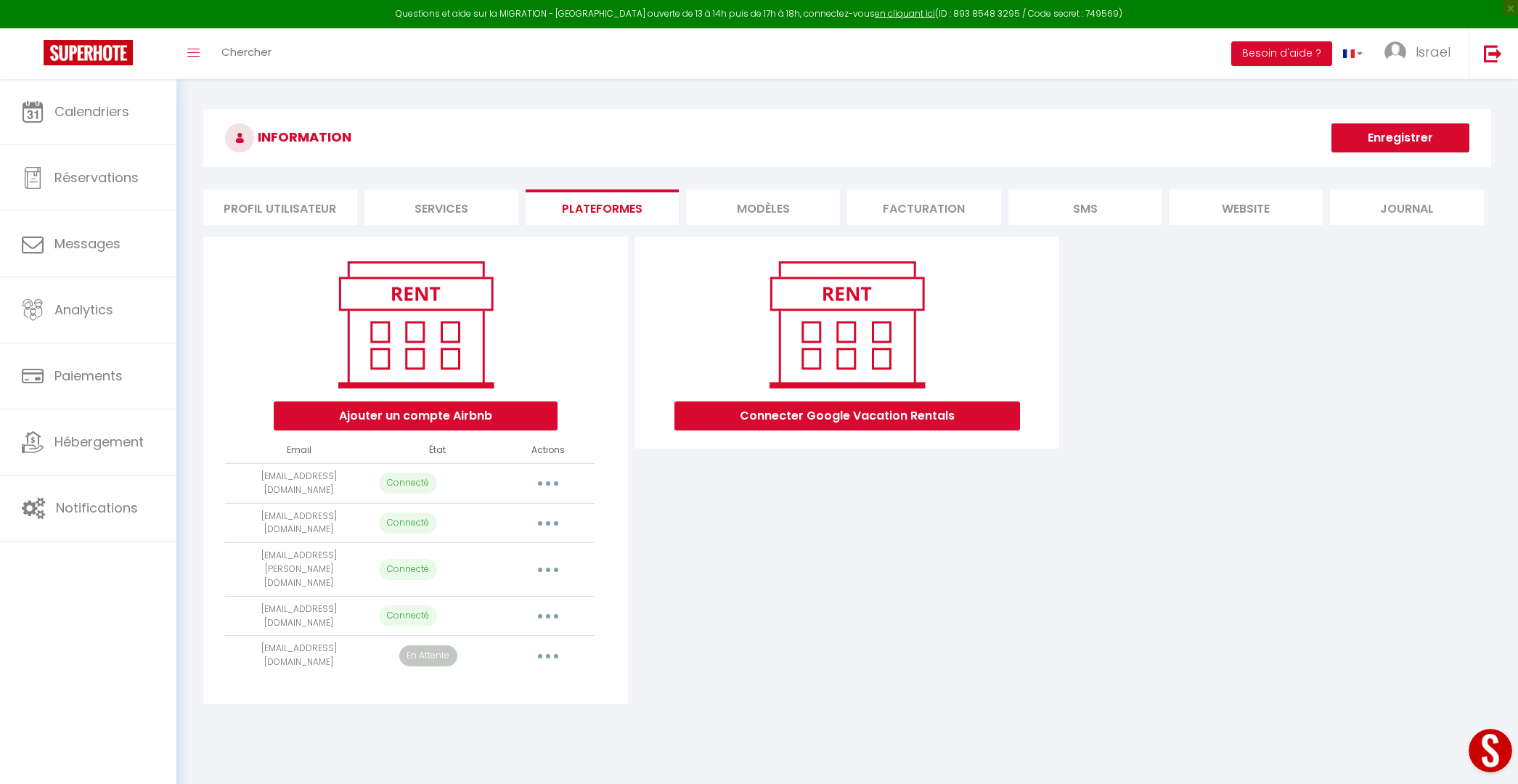
click at [550, 474] on button "button" at bounding box center [547, 483] width 41 height 23
click at [502, 510] on link "Importer les appartements" at bounding box center [483, 515] width 160 height 25
select select "66746"
select select "66747"
select select "66748"
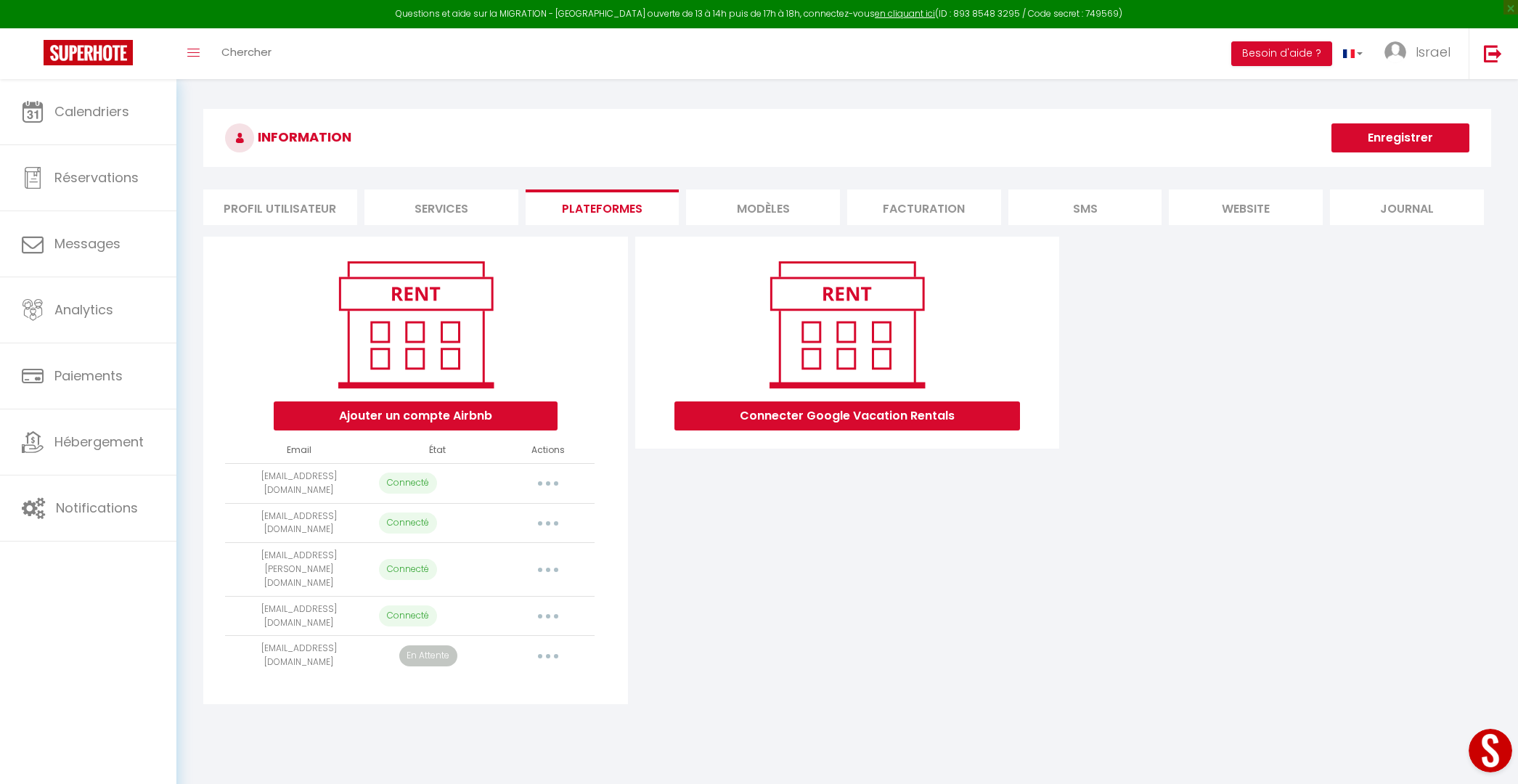
select select "66749"
select select "68802"
select select "69167"
select select "69168"
select select "69169"
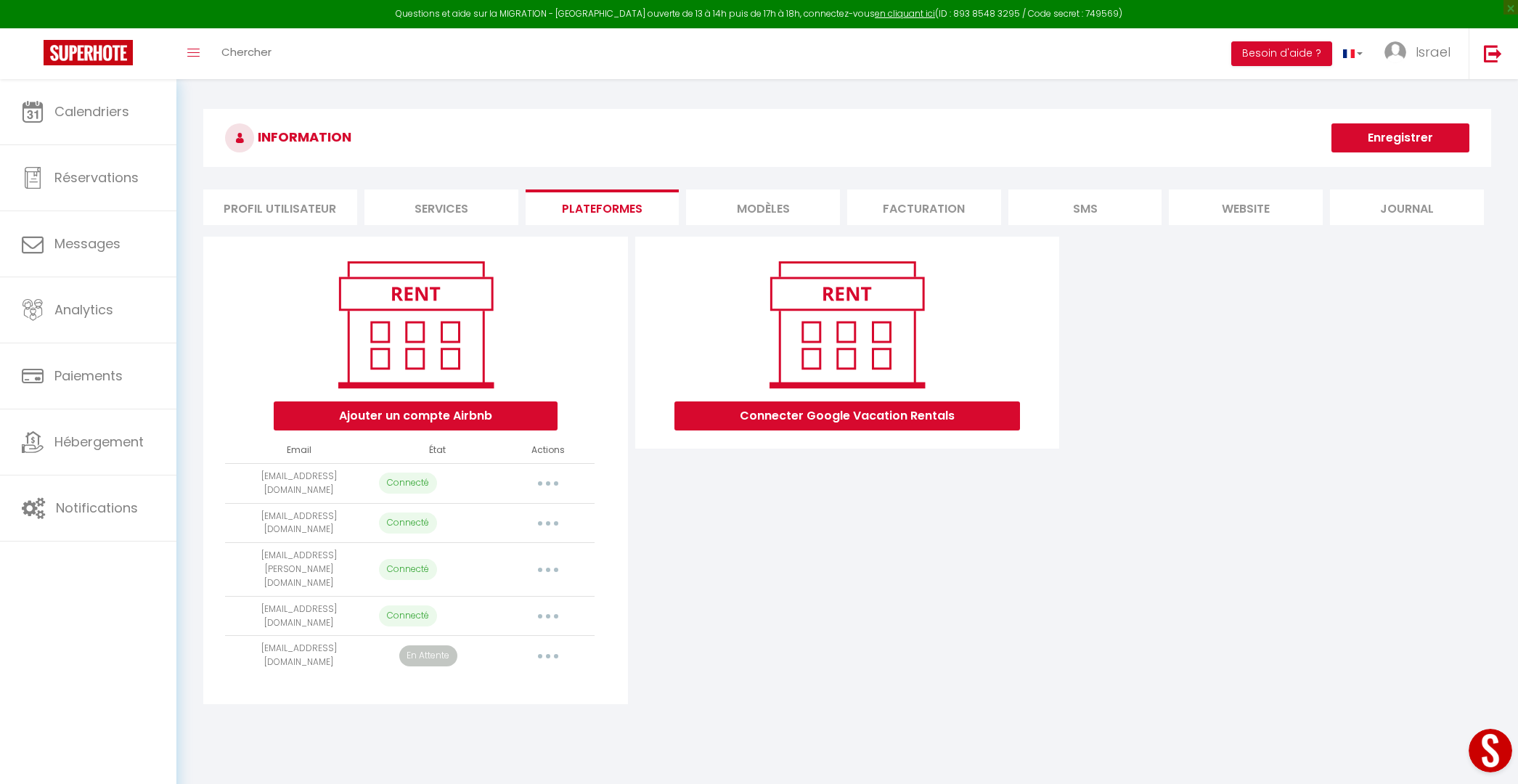
select select "69170"
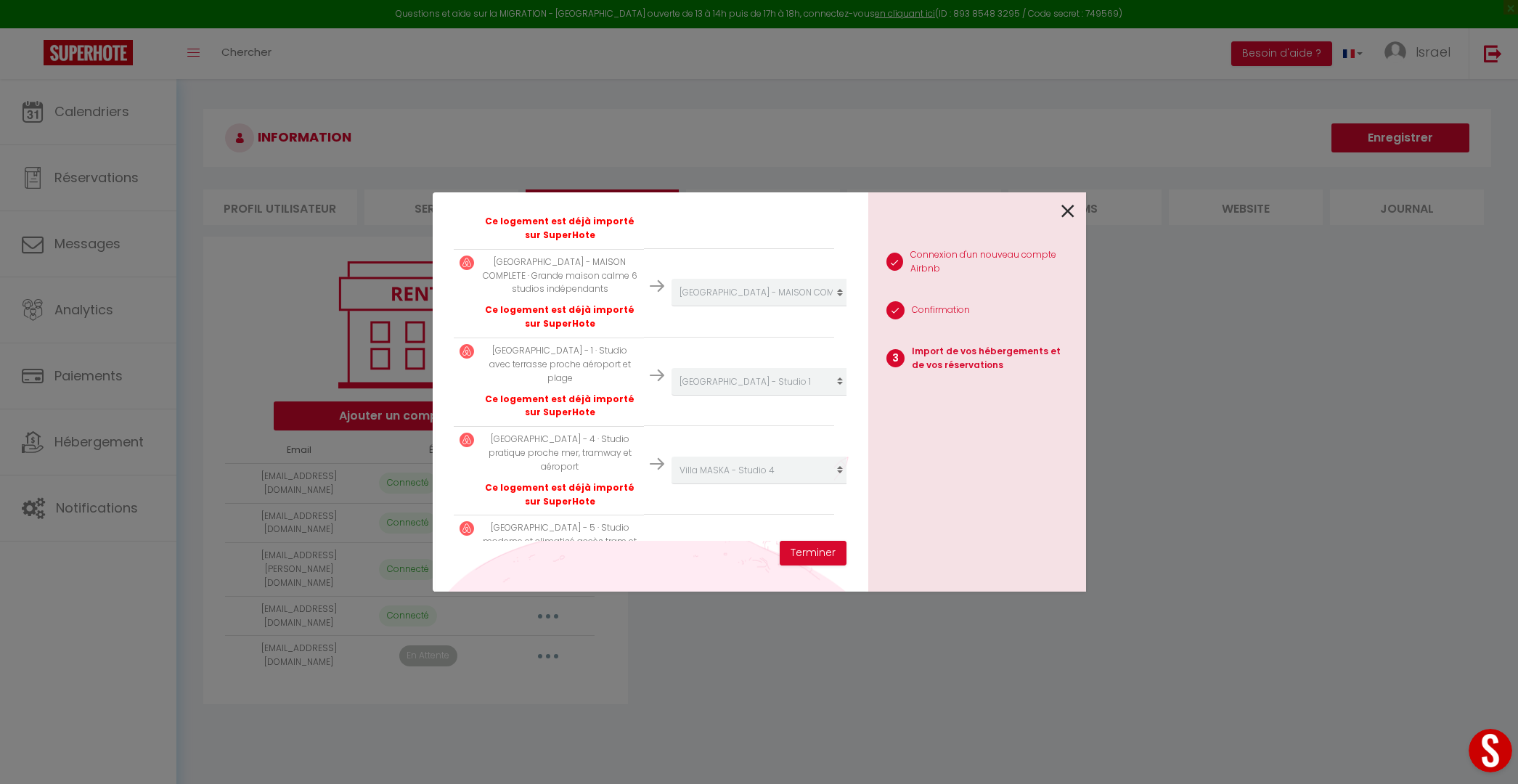
scroll to position [708, 0]
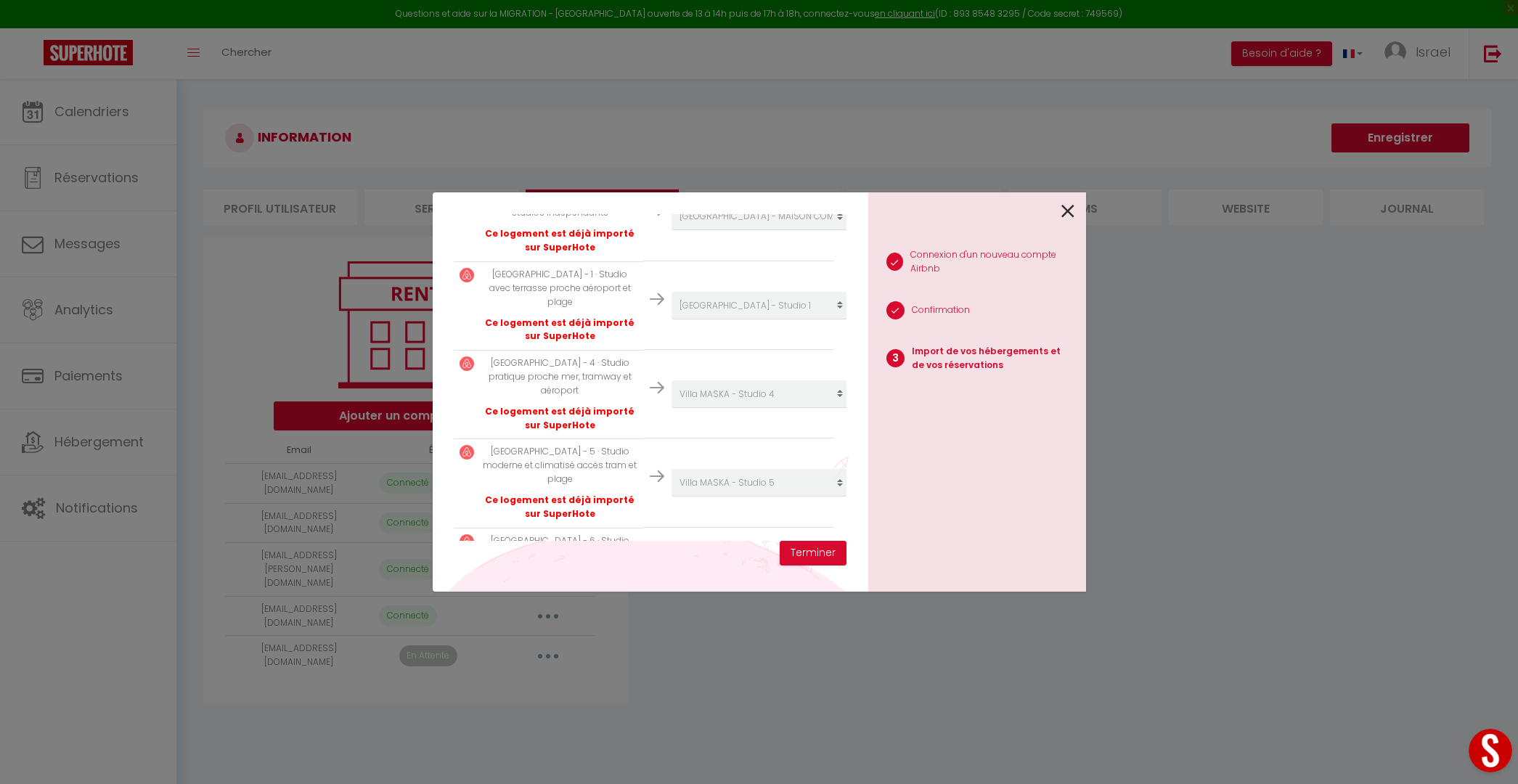
click at [778, 438] on td "Créer un nouveau hébergement Ne rien faire [GEOGRAPHIC_DATA] - Appartement bour…" at bounding box center [739, 482] width 190 height 89
click at [557, 445] on div "Villa MASKA - 5 · Studio moderne et climatisé accès tram et plage Ce logement e…" at bounding box center [559, 482] width 157 height 75
click at [564, 494] on p "Ce logement est déjà importé sur SuperHote" at bounding box center [559, 507] width 157 height 27
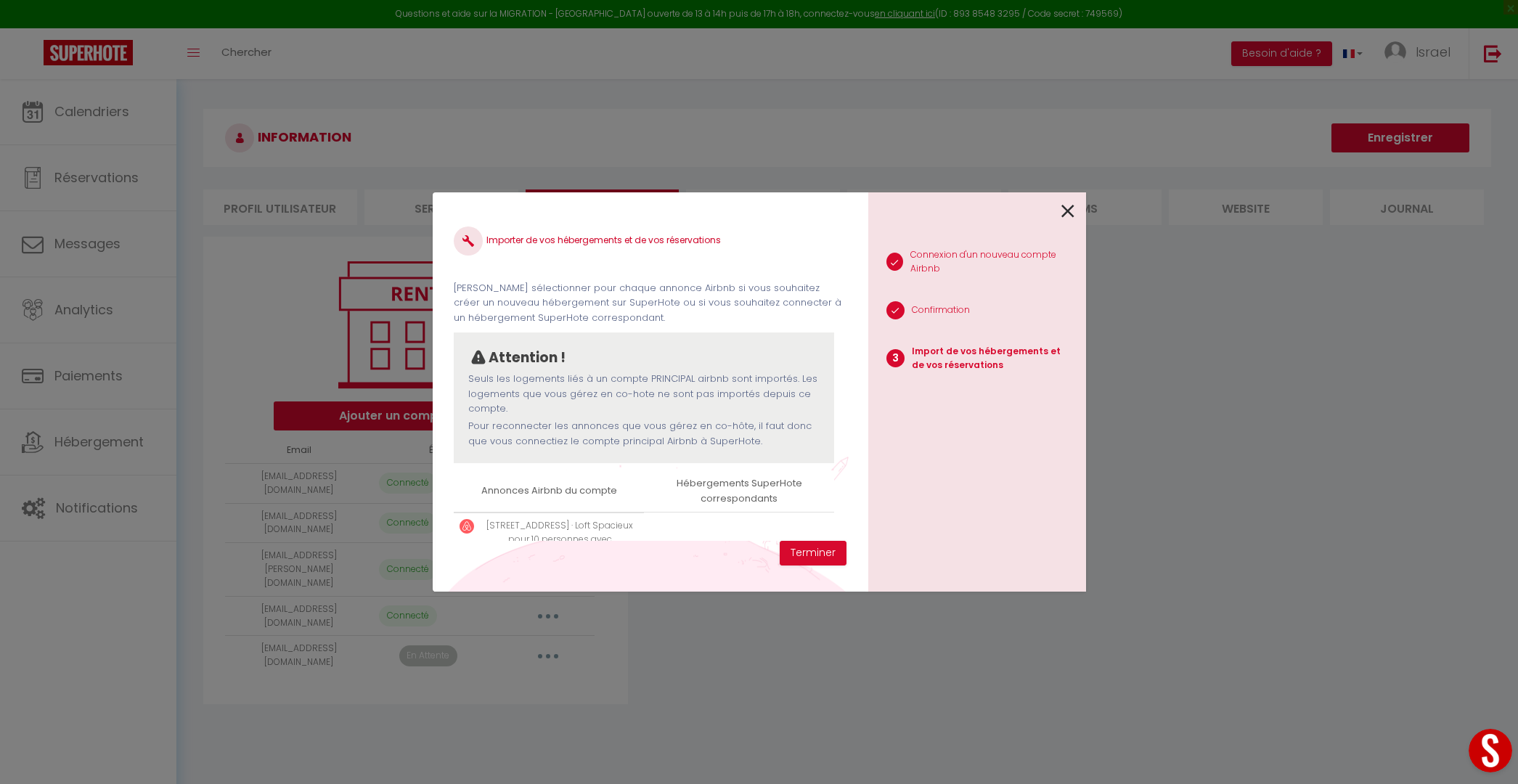
scroll to position [1, 0]
click at [795, 562] on button "Terminer" at bounding box center [812, 553] width 66 height 25
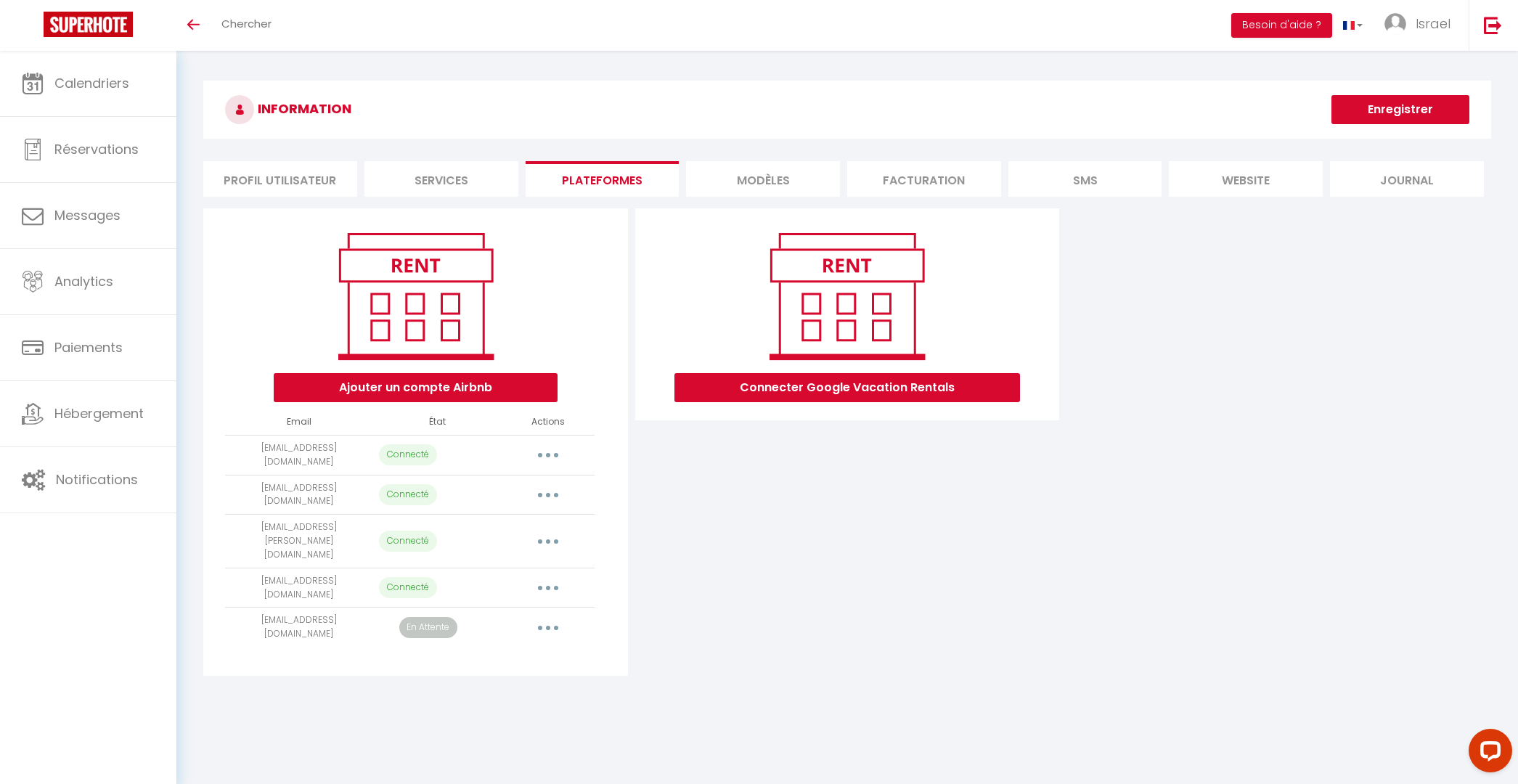
click at [557, 616] on button "button" at bounding box center [547, 627] width 41 height 23
click at [387, 108] on h3 "INFORMATION" at bounding box center [847, 110] width 1288 height 58
click at [82, 214] on span "Messages" at bounding box center [87, 215] width 66 height 18
select select "message"
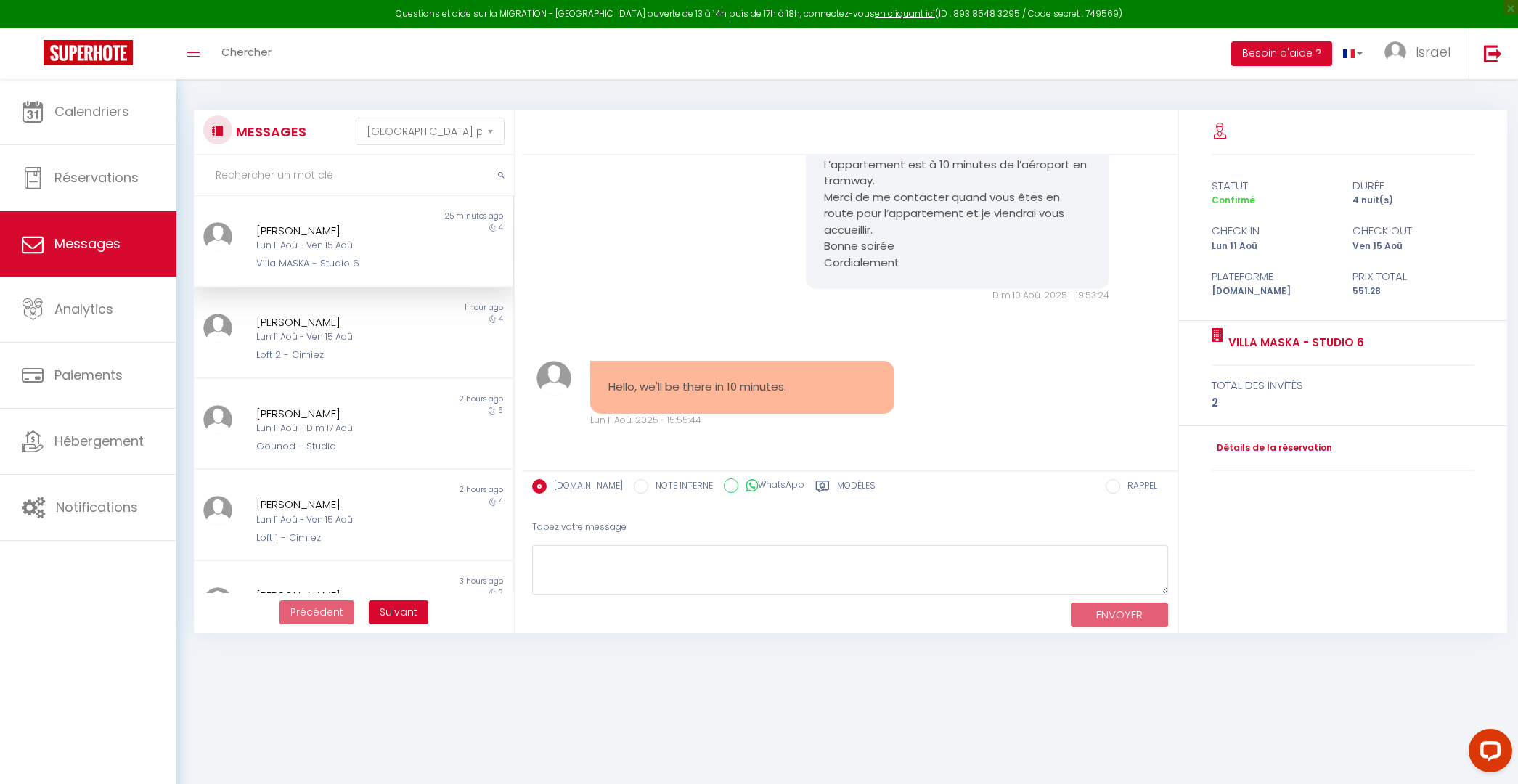
scroll to position [1458, 0]
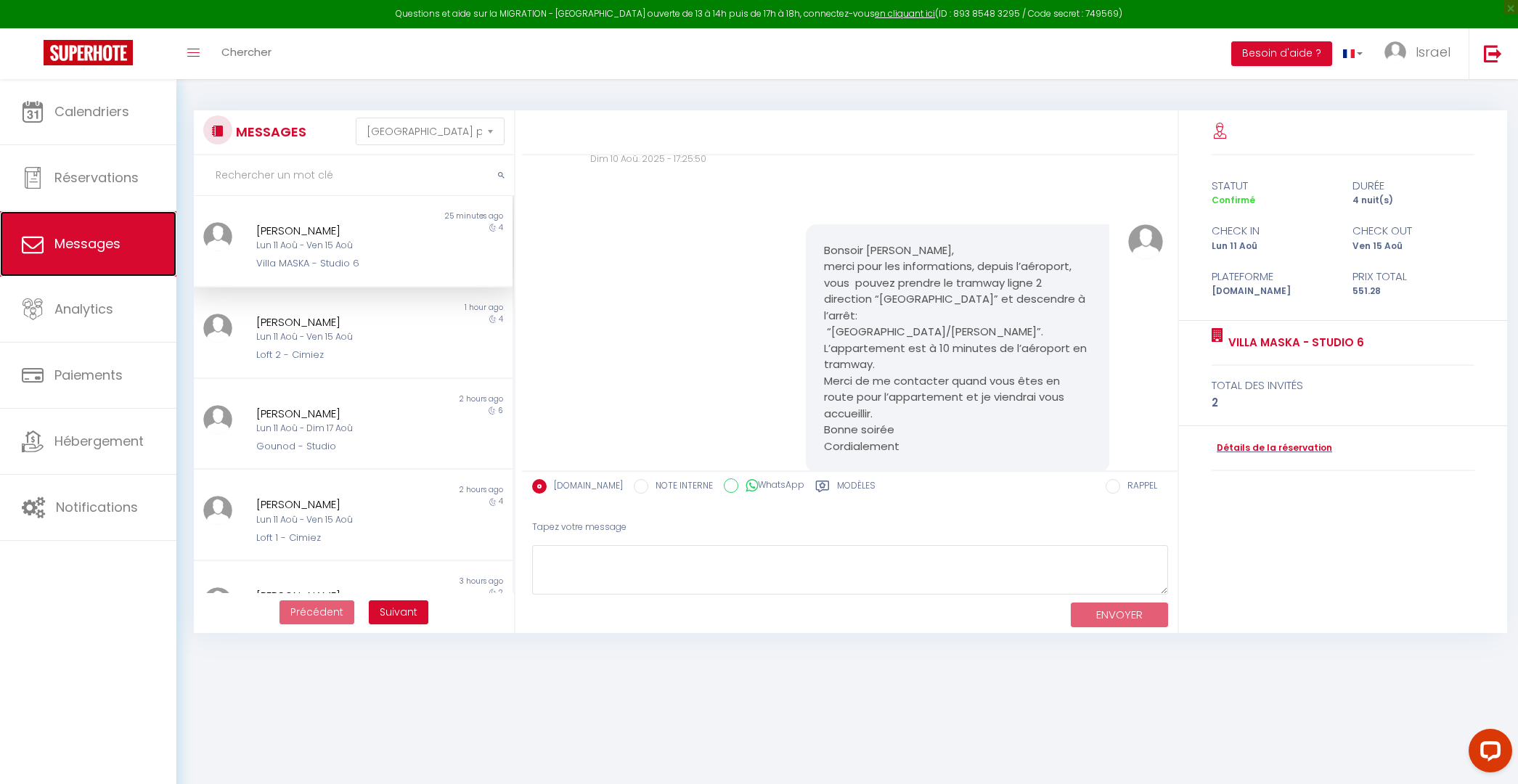
click at [93, 252] on span "Messages" at bounding box center [87, 243] width 66 height 18
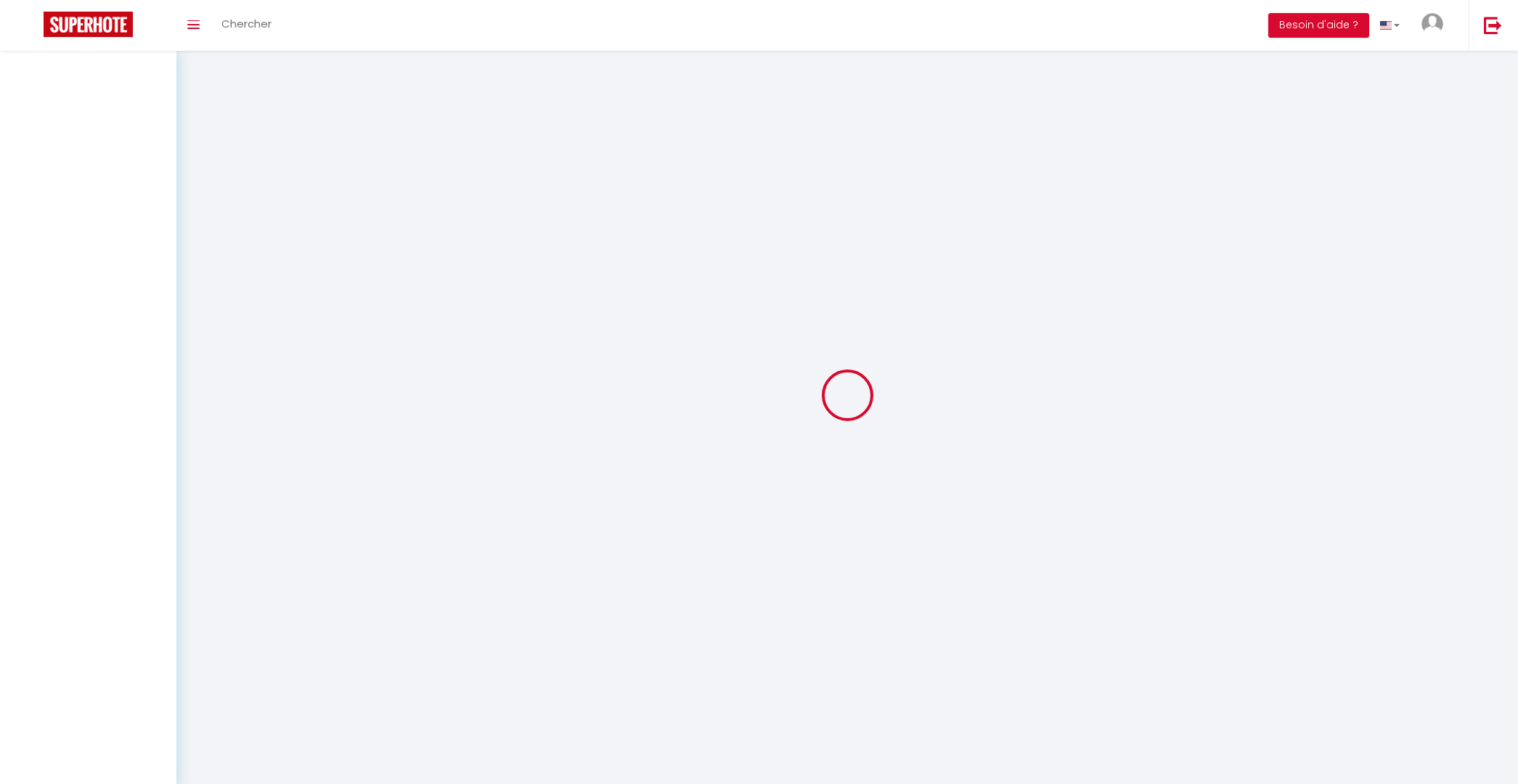
select select "message"
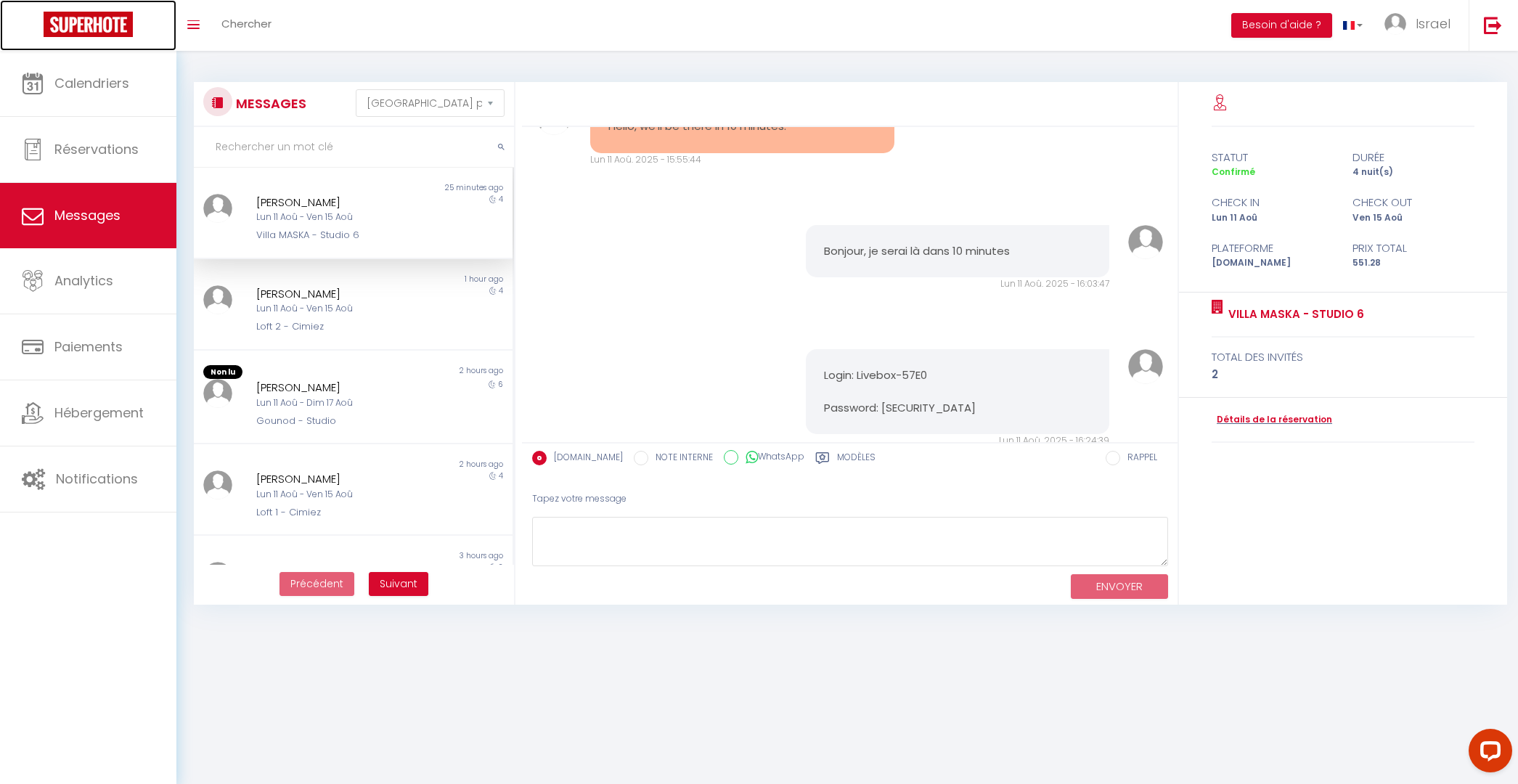
click at [108, 29] on img at bounding box center [88, 25] width 90 height 26
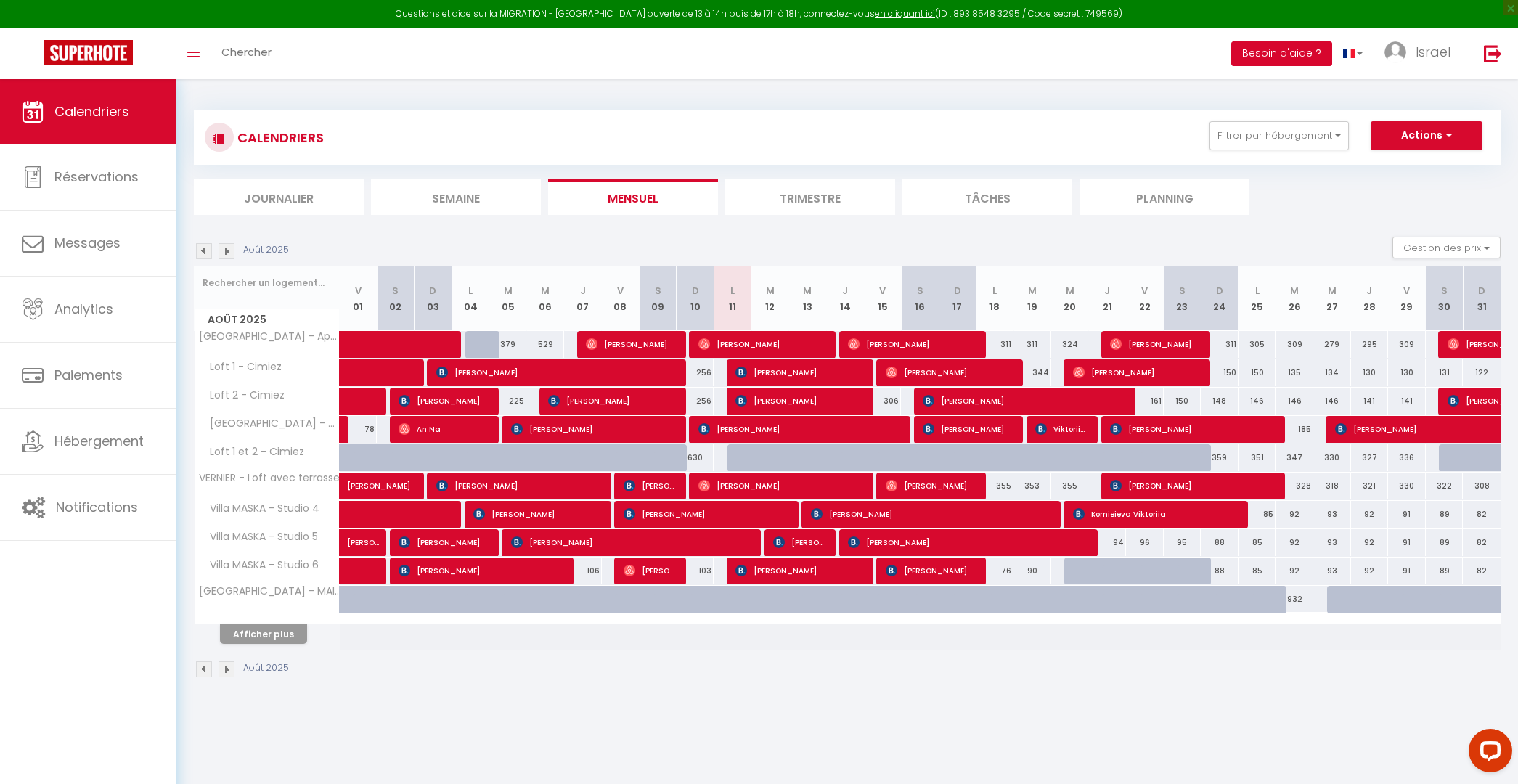
click at [1290, 50] on button "Besoin d'aide ?" at bounding box center [1281, 54] width 101 height 25
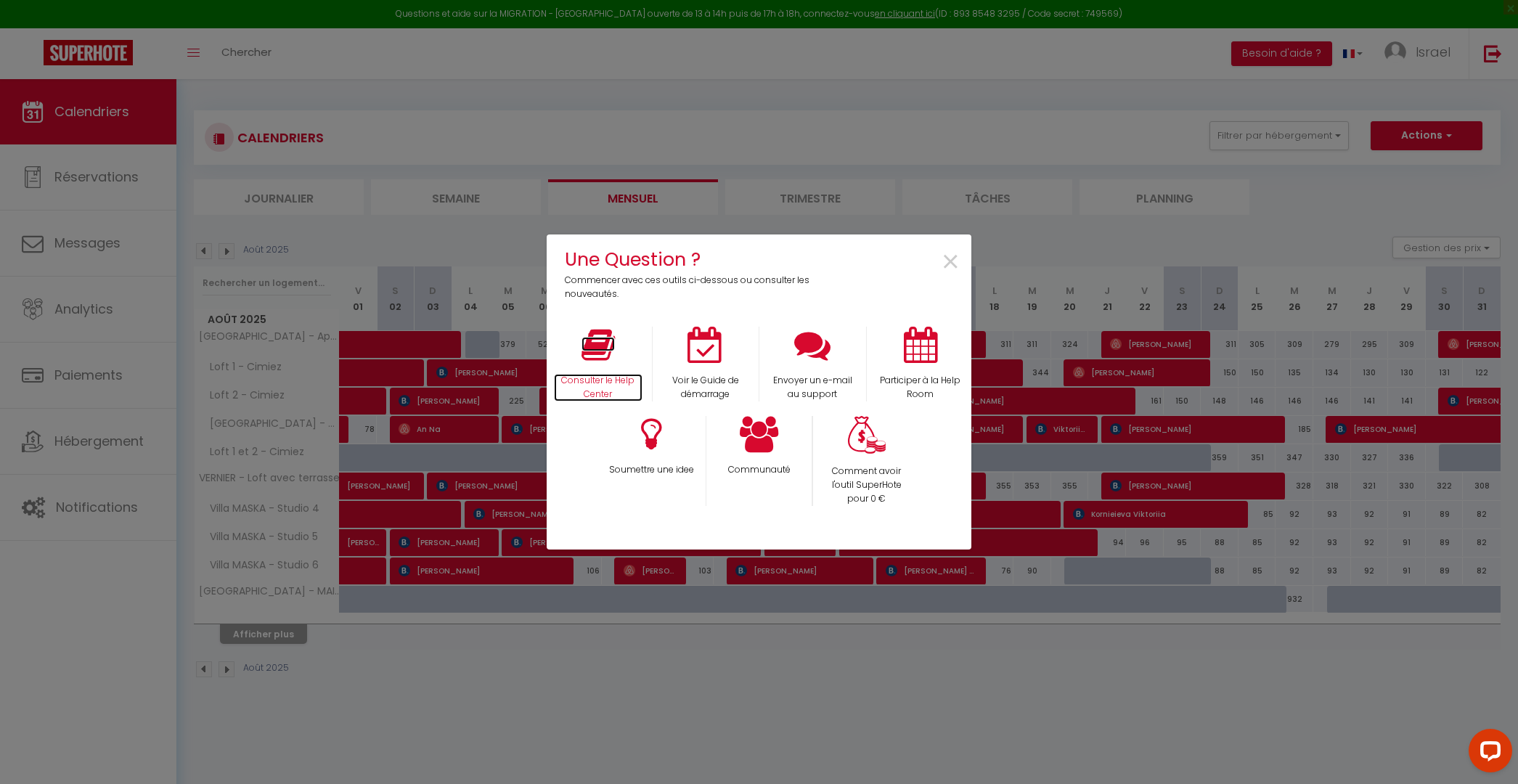
click at [615, 386] on p "Consulter le Help Center" at bounding box center [598, 387] width 89 height 27
